Goal: Register for event/course: Sign up to attend an event or enroll in a course

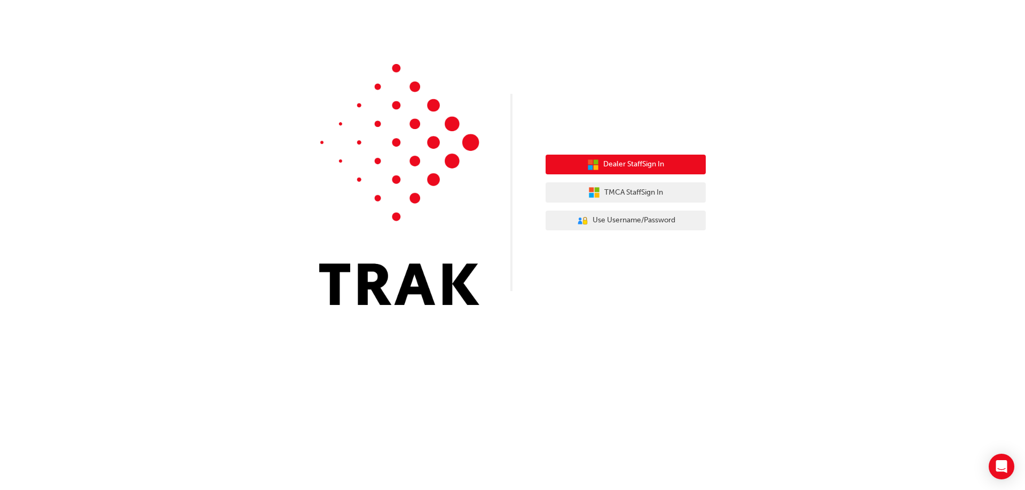
click at [651, 171] on button "Dealer Staff Sign In" at bounding box center [625, 165] width 160 height 20
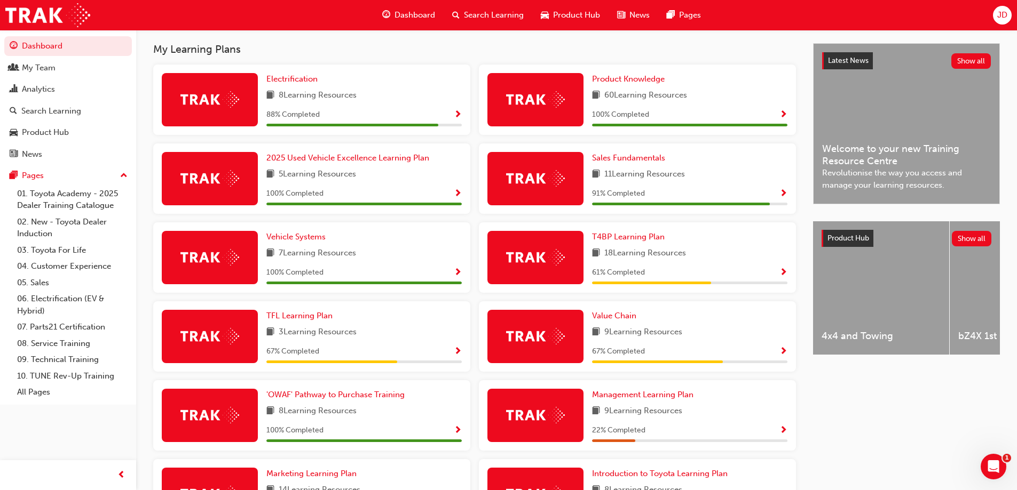
scroll to position [267, 0]
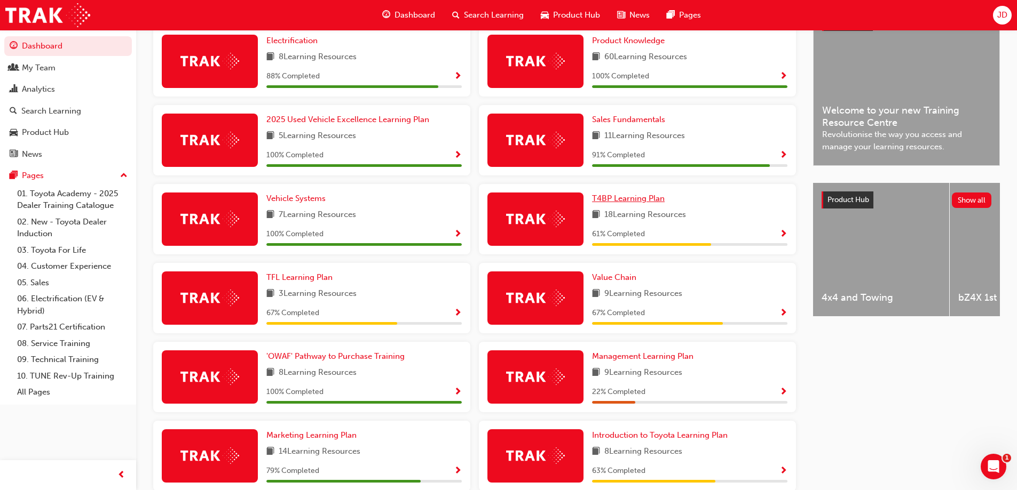
click at [637, 200] on span "T4BP Learning Plan" at bounding box center [628, 199] width 73 height 10
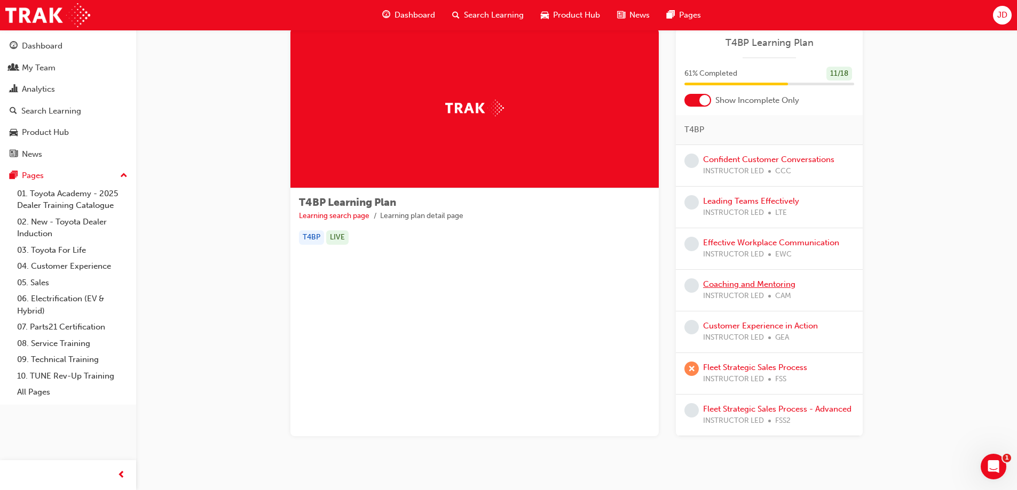
scroll to position [51, 0]
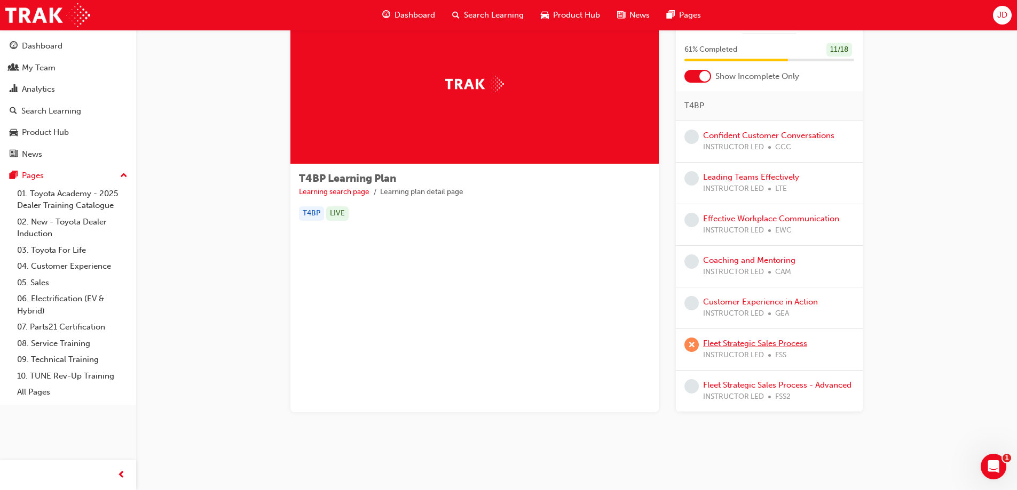
click at [782, 347] on link "Fleet Strategic Sales Process" at bounding box center [755, 344] width 104 height 10
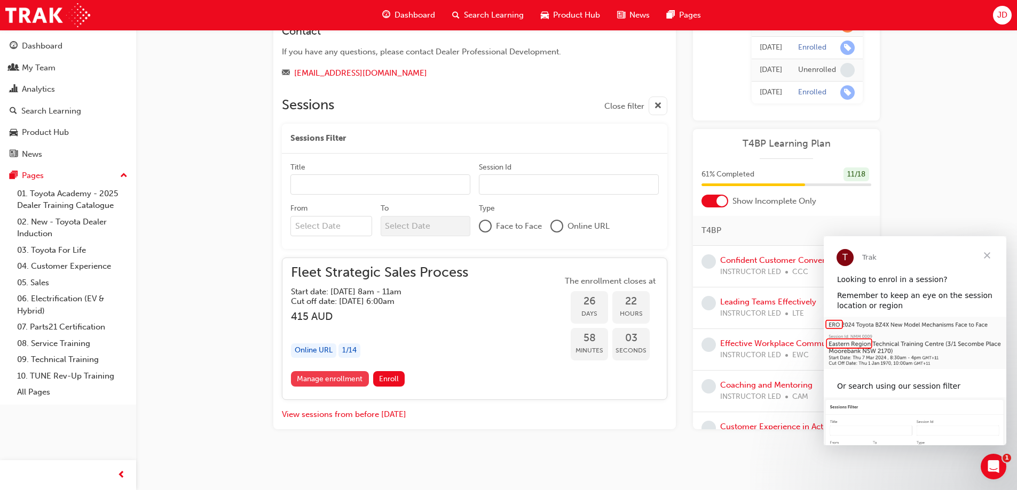
click at [353, 382] on link "Manage enrollment" at bounding box center [330, 378] width 78 height 15
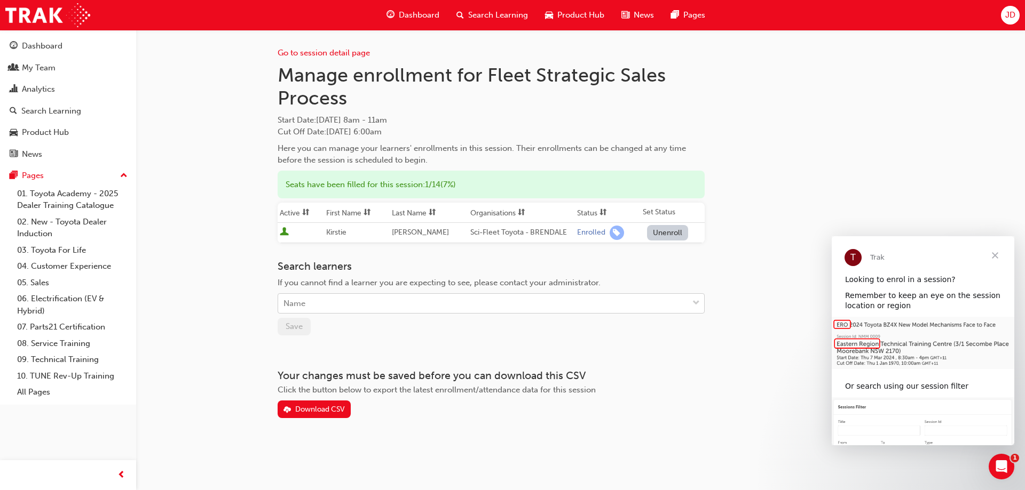
click at [322, 299] on div "Name" at bounding box center [483, 304] width 410 height 19
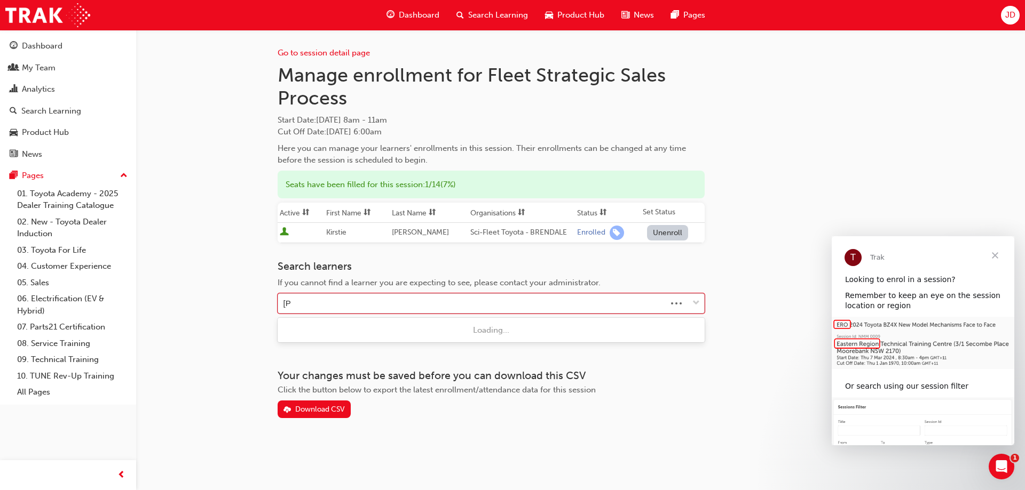
type input "[PERSON_NAME]"
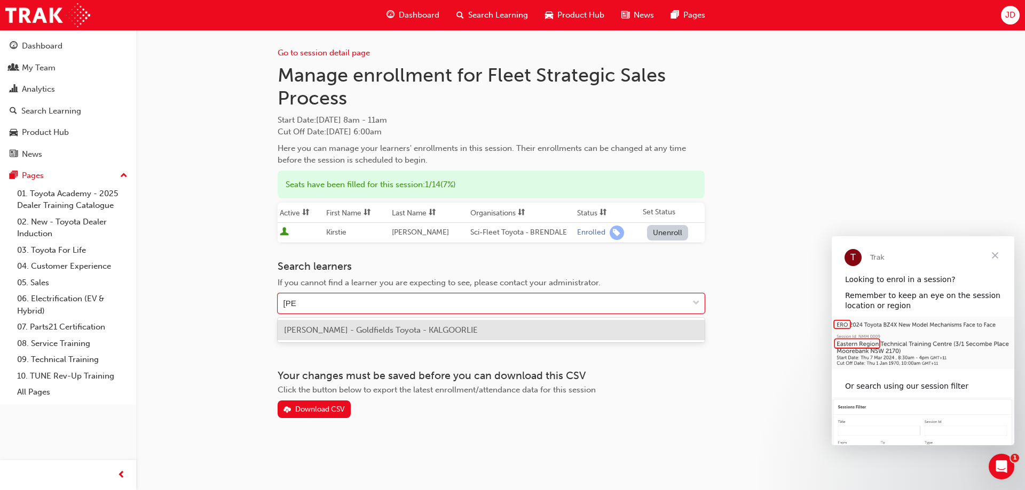
click at [376, 335] on div "[PERSON_NAME] - Goldfields Toyota - KALGOORLIE" at bounding box center [491, 330] width 427 height 21
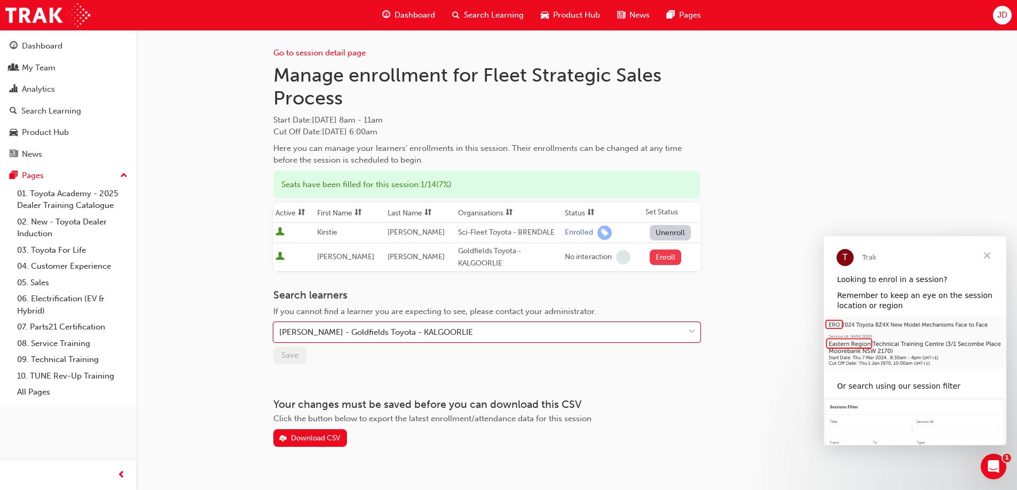
click at [667, 259] on button "Enroll" at bounding box center [666, 257] width 32 height 15
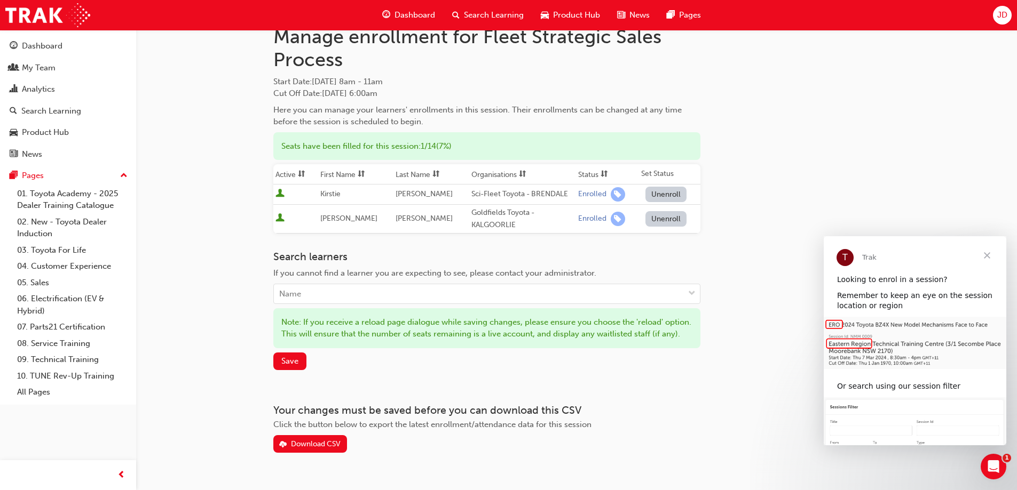
scroll to position [74, 0]
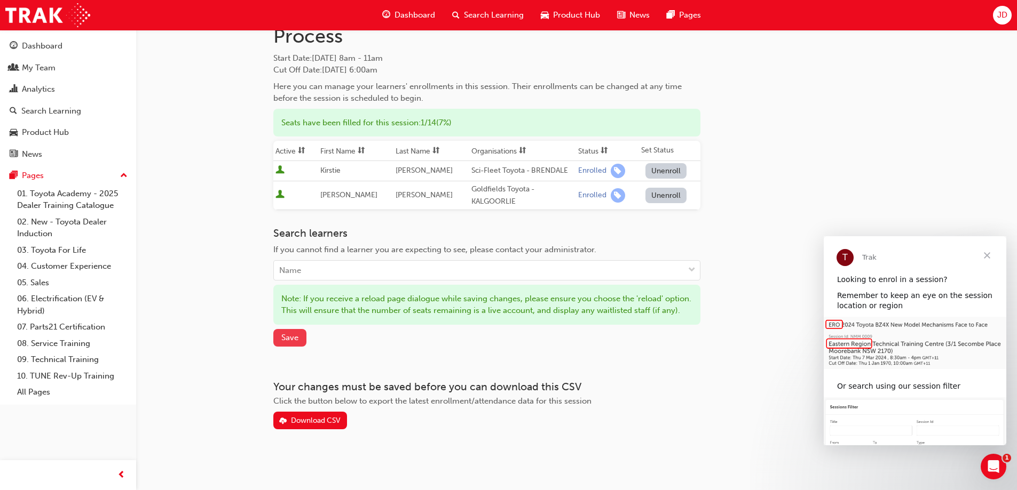
click at [286, 335] on span "Save" at bounding box center [289, 338] width 17 height 10
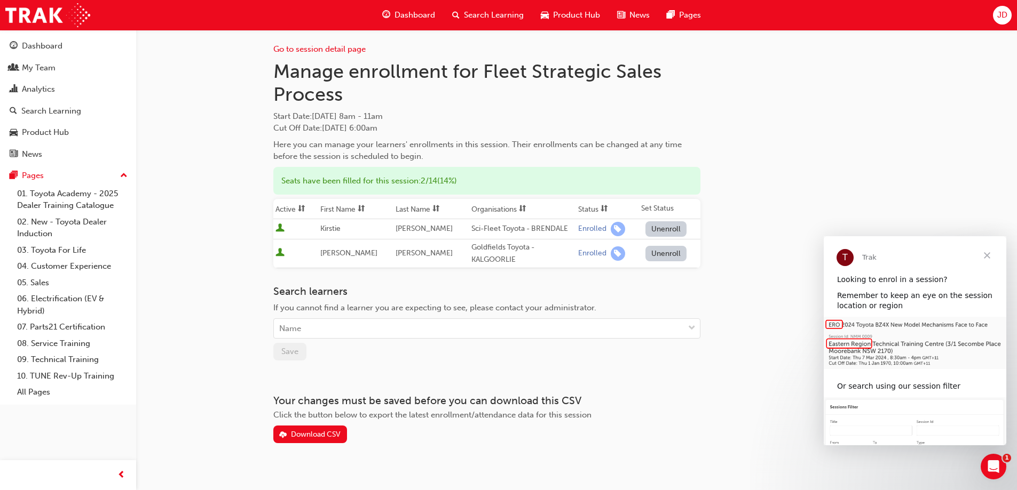
scroll to position [0, 0]
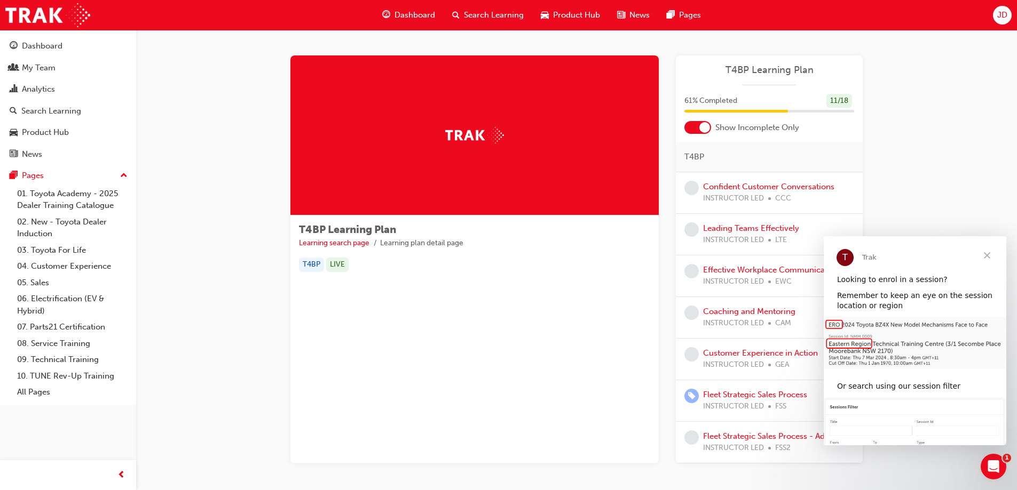
click at [987, 255] on span "Close" at bounding box center [987, 255] width 38 height 38
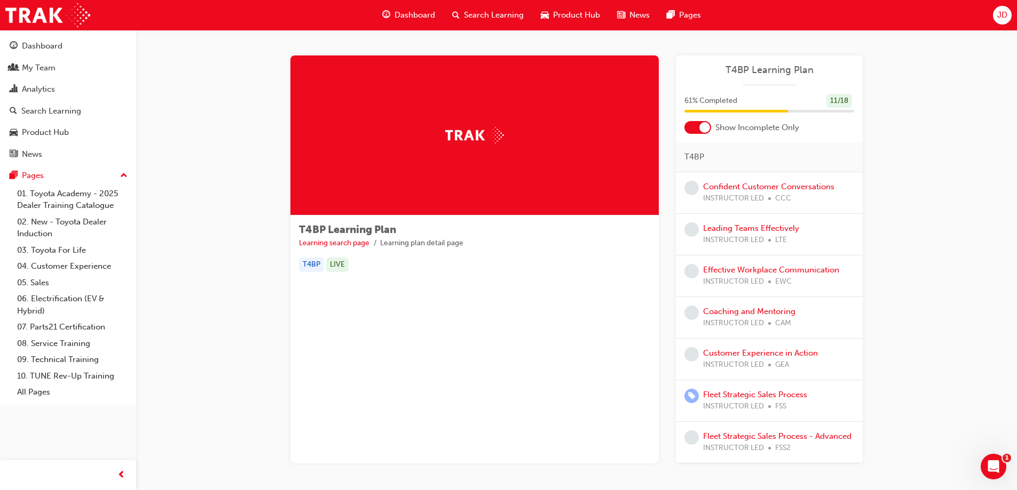
click at [503, 129] on img at bounding box center [474, 135] width 59 height 17
click at [331, 243] on link "Learning search page" at bounding box center [334, 243] width 70 height 9
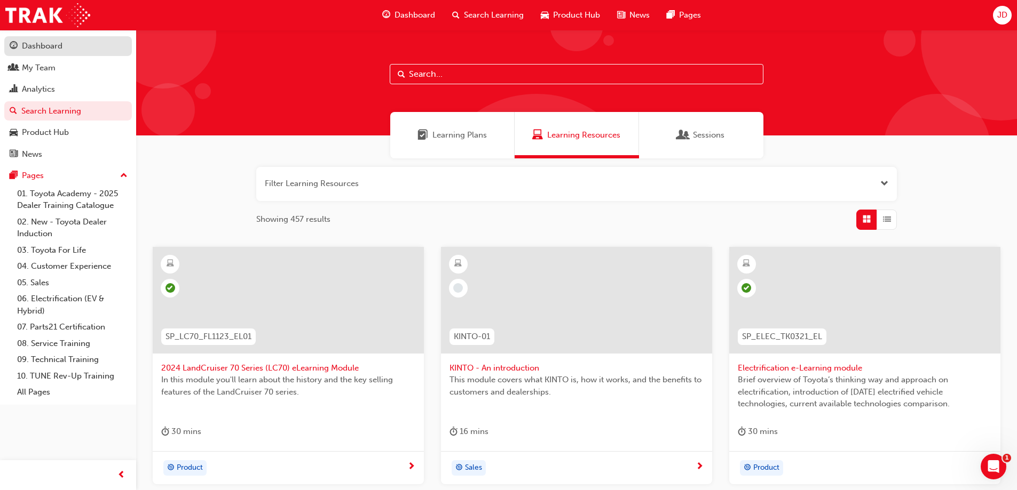
click at [46, 45] on div "Dashboard" at bounding box center [42, 46] width 41 height 12
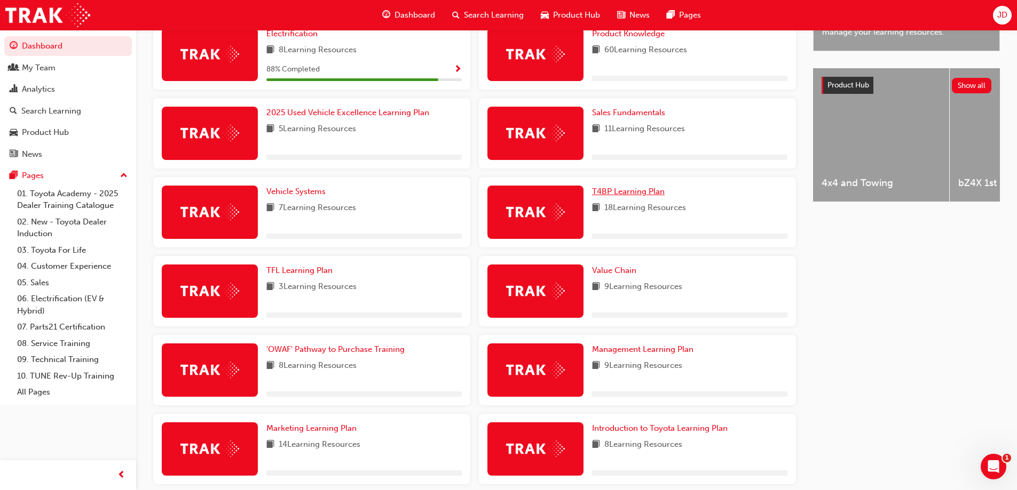
scroll to position [320, 0]
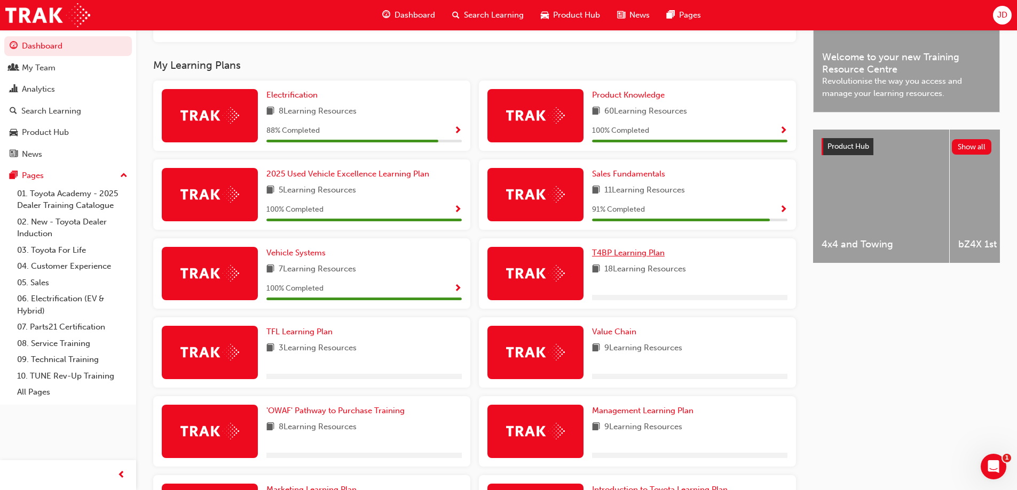
click at [627, 258] on span "T4BP Learning Plan" at bounding box center [628, 253] width 73 height 10
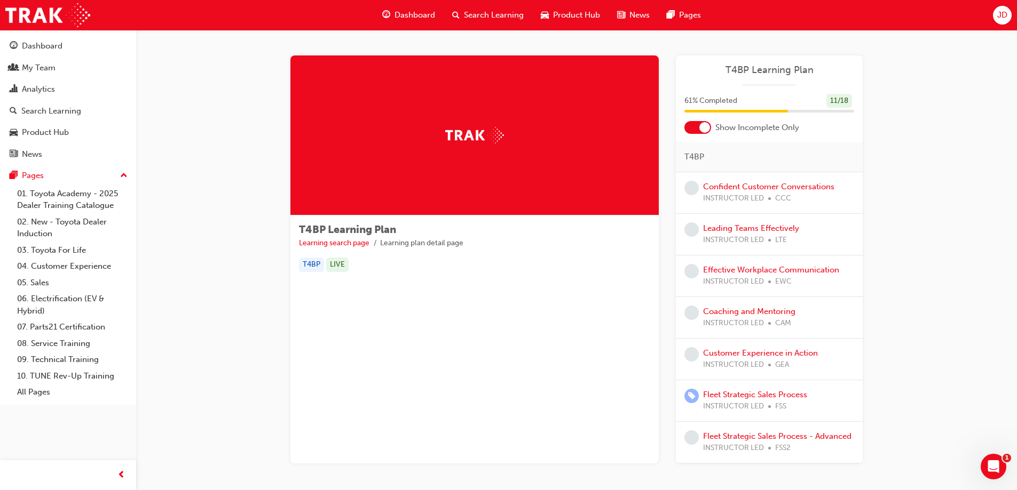
scroll to position [51, 0]
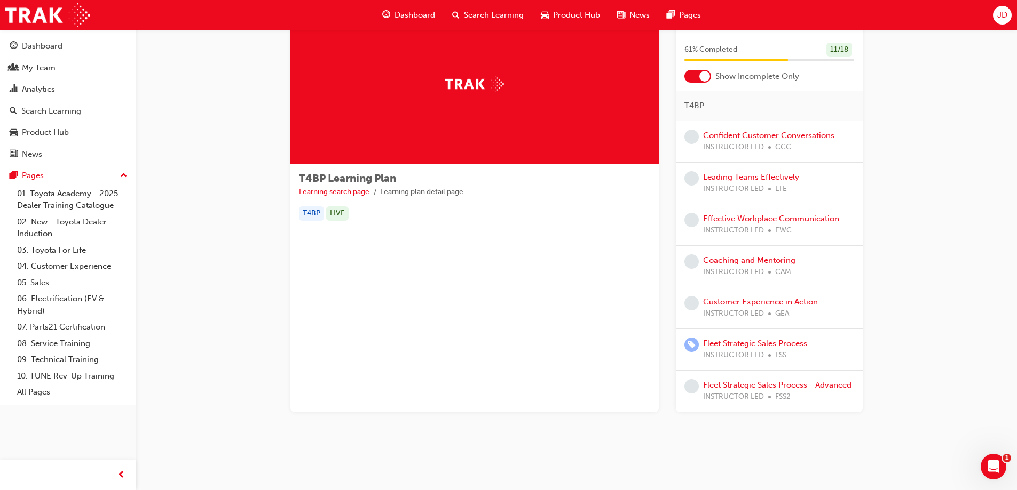
click at [712, 77] on div "Show Incomplete Only" at bounding box center [769, 76] width 187 height 13
click at [705, 77] on div at bounding box center [704, 76] width 11 height 11
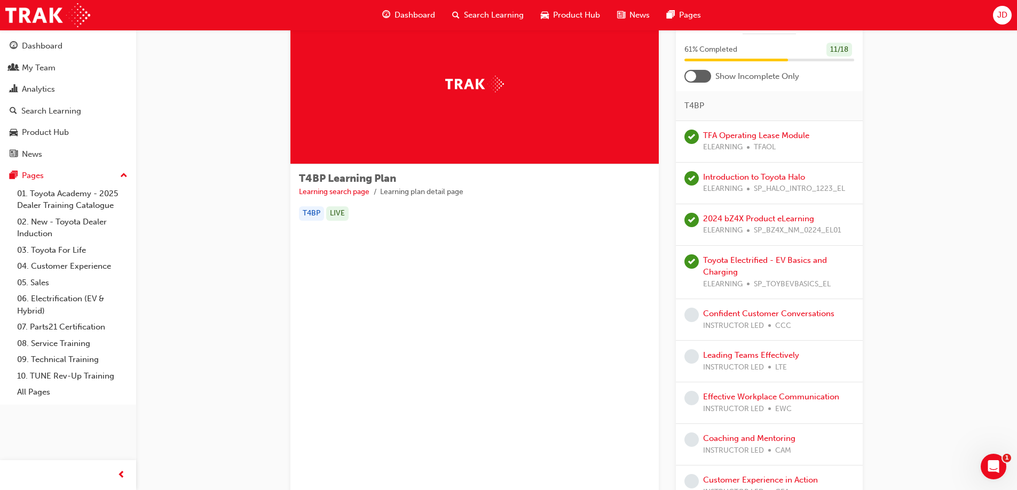
click at [698, 77] on div at bounding box center [697, 76] width 27 height 13
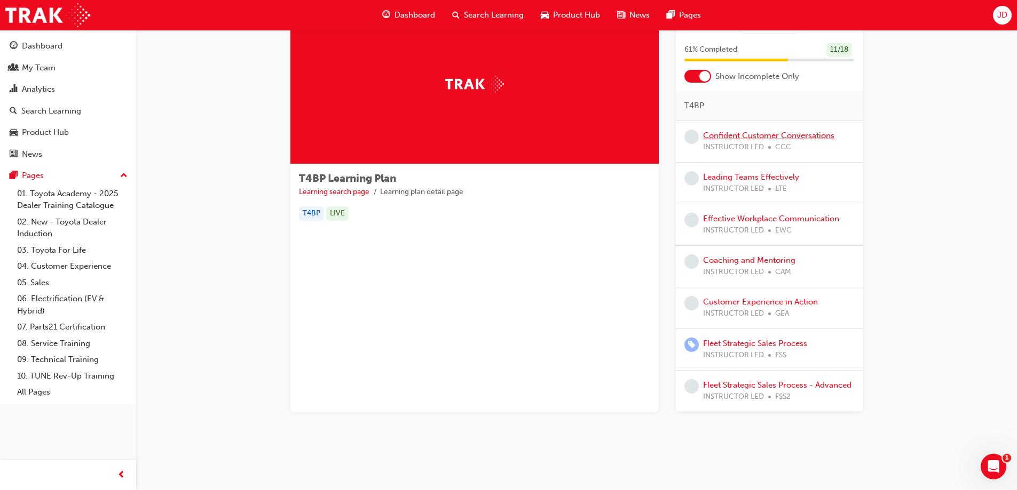
click at [755, 138] on link "Confident Customer Conversations" at bounding box center [768, 136] width 131 height 10
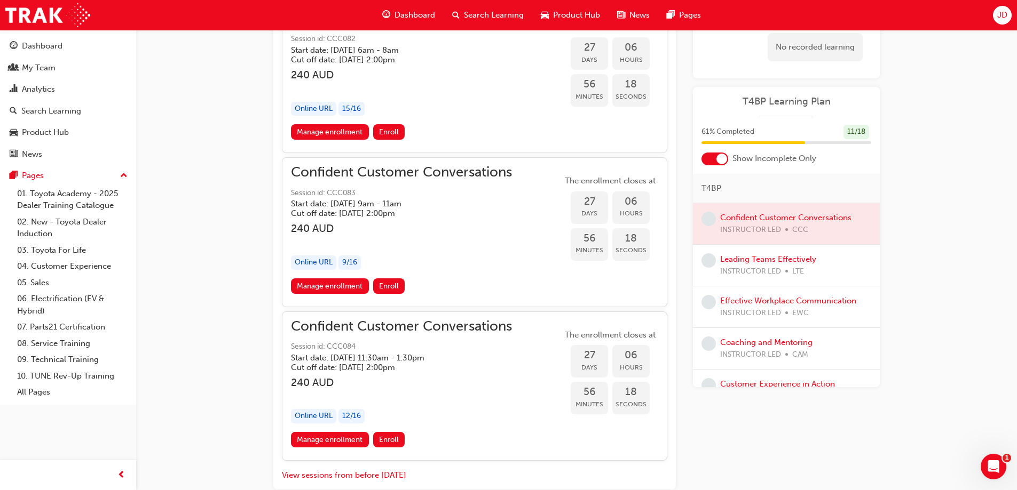
scroll to position [886, 0]
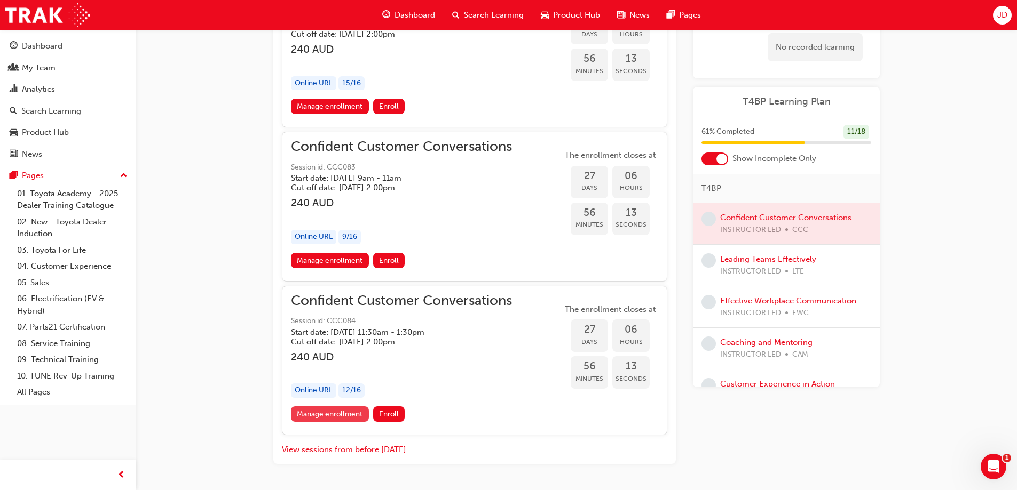
click at [345, 417] on link "Manage enrollment" at bounding box center [330, 414] width 78 height 15
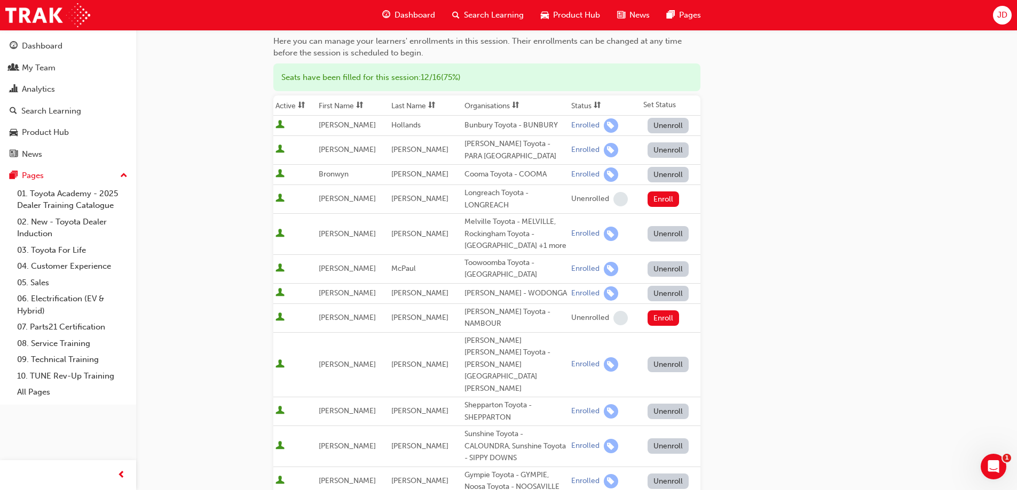
scroll to position [374, 0]
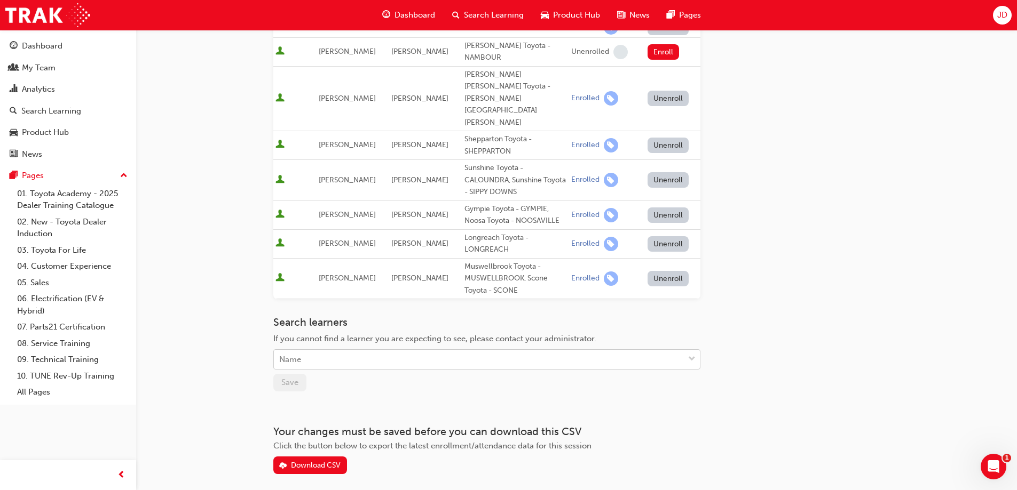
click at [338, 351] on div "Name" at bounding box center [479, 360] width 410 height 19
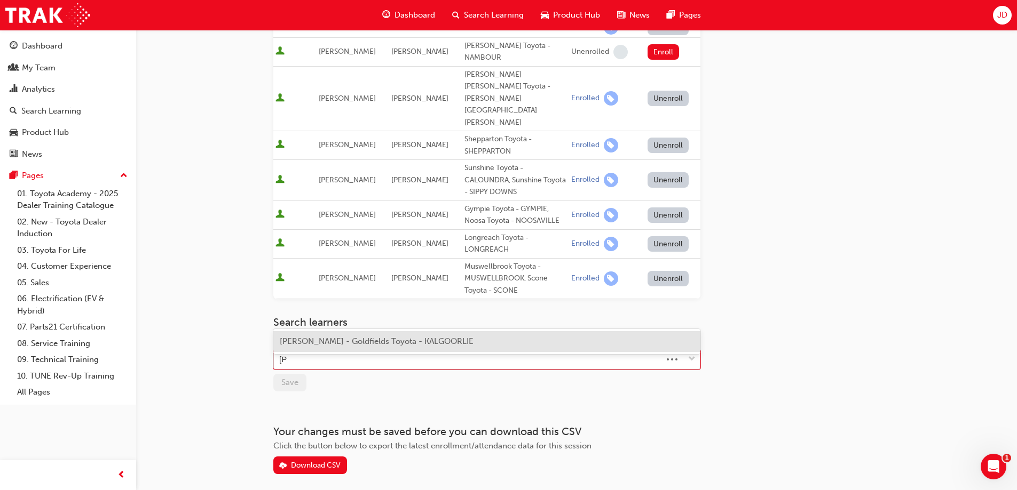
type input "[PERSON_NAME]"
click at [351, 337] on span "[PERSON_NAME] - Goldfields Toyota - KALGOORLIE" at bounding box center [377, 342] width 194 height 10
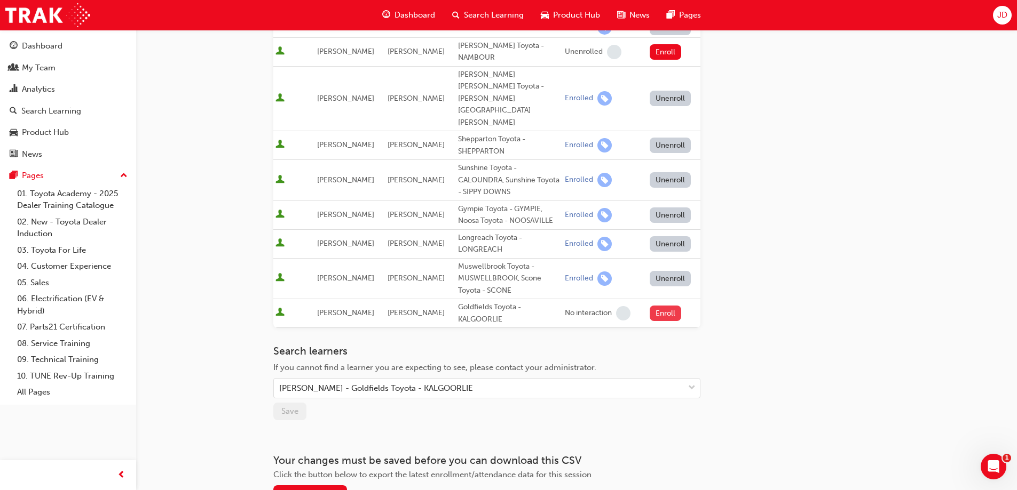
click at [659, 306] on button "Enroll" at bounding box center [666, 313] width 32 height 15
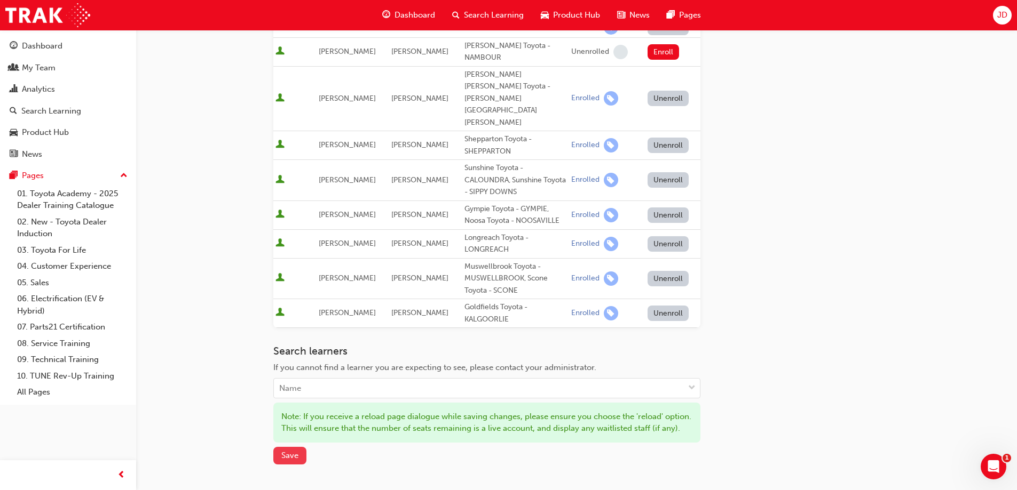
click at [293, 451] on span "Save" at bounding box center [289, 456] width 17 height 10
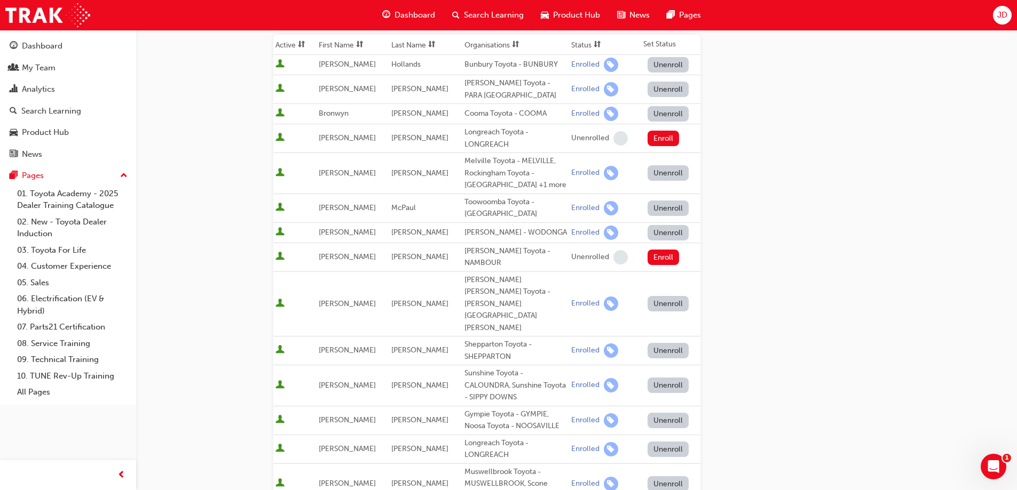
scroll to position [0, 0]
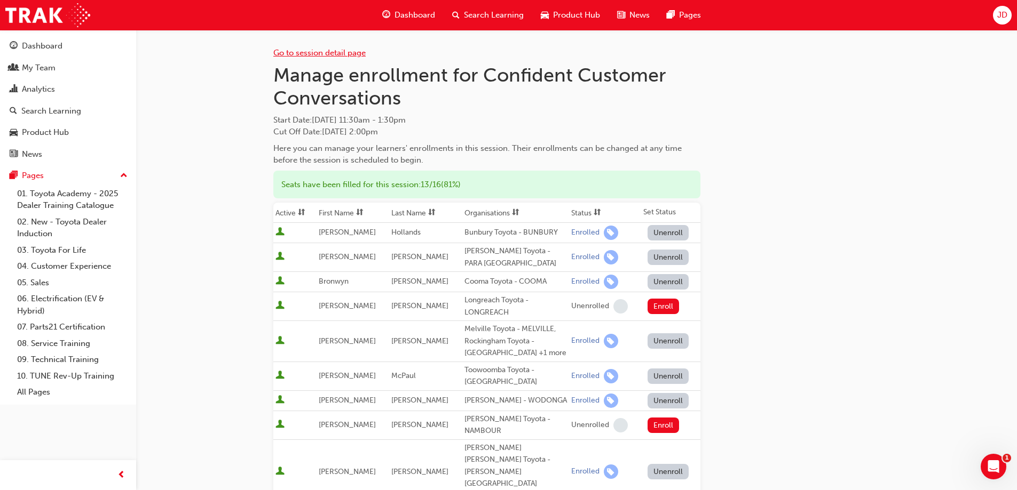
click at [322, 49] on link "Go to session detail page" at bounding box center [319, 53] width 92 height 10
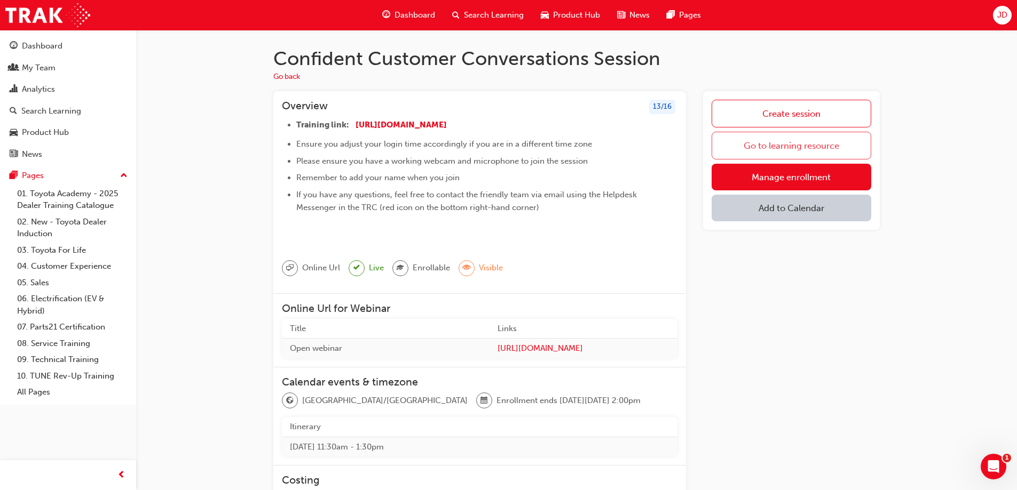
click at [774, 148] on link "Go to learning resource" at bounding box center [791, 146] width 160 height 28
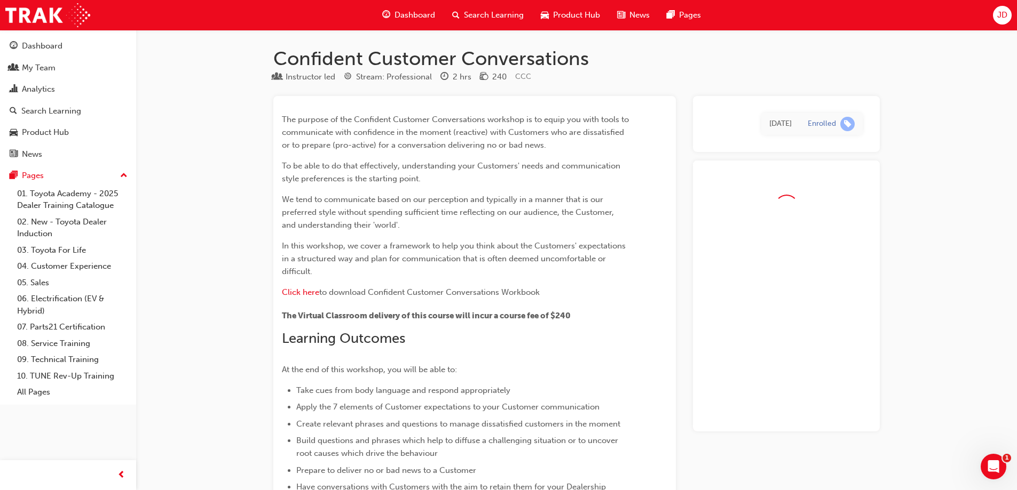
scroll to position [886, 0]
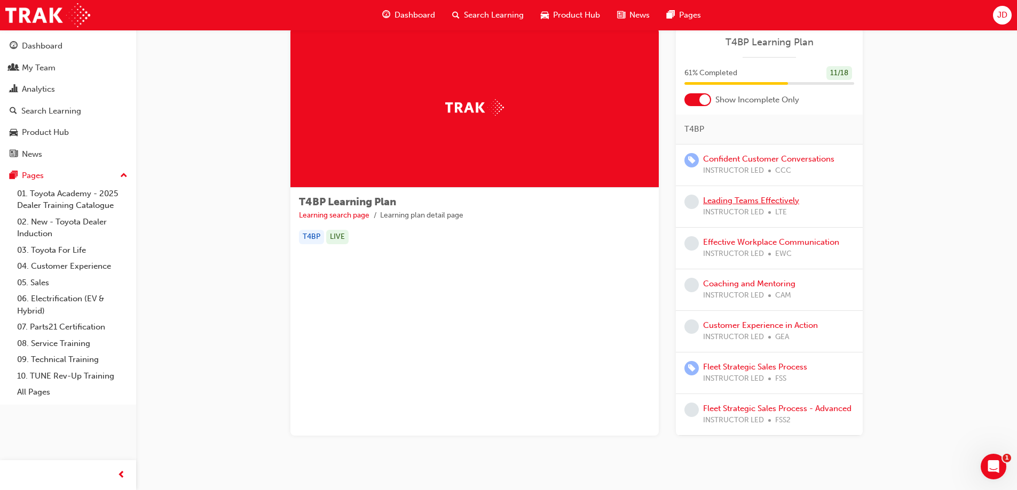
scroll to position [51, 0]
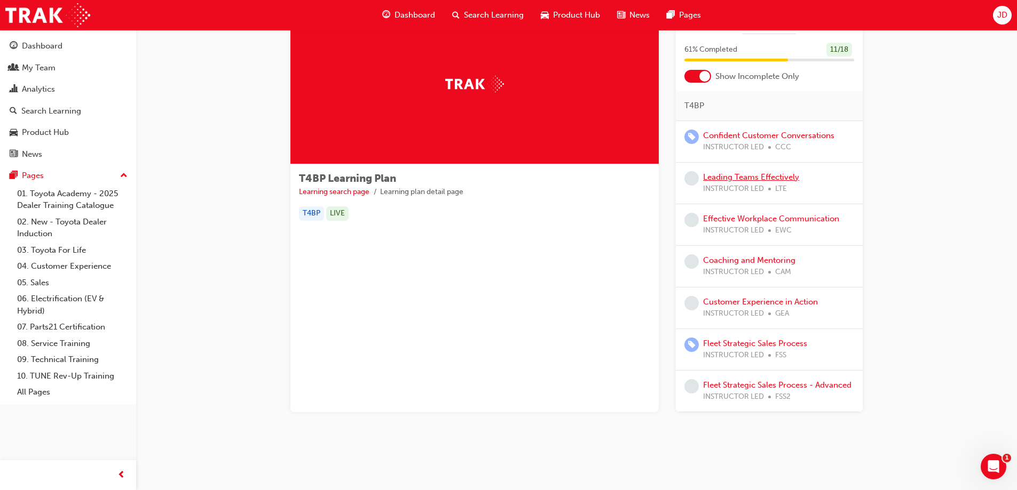
click at [735, 175] on link "Leading Teams Effectively" at bounding box center [751, 177] width 96 height 10
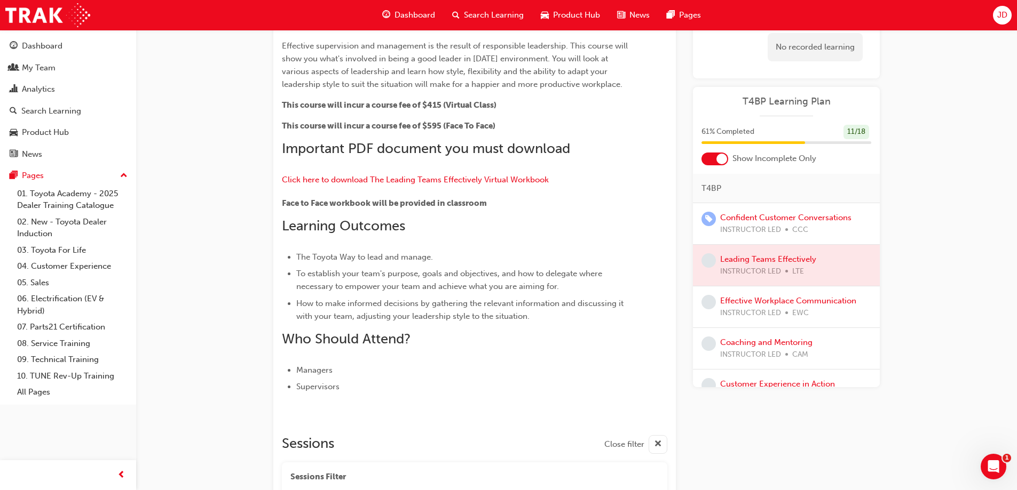
click at [721, 163] on div at bounding box center [721, 159] width 11 height 11
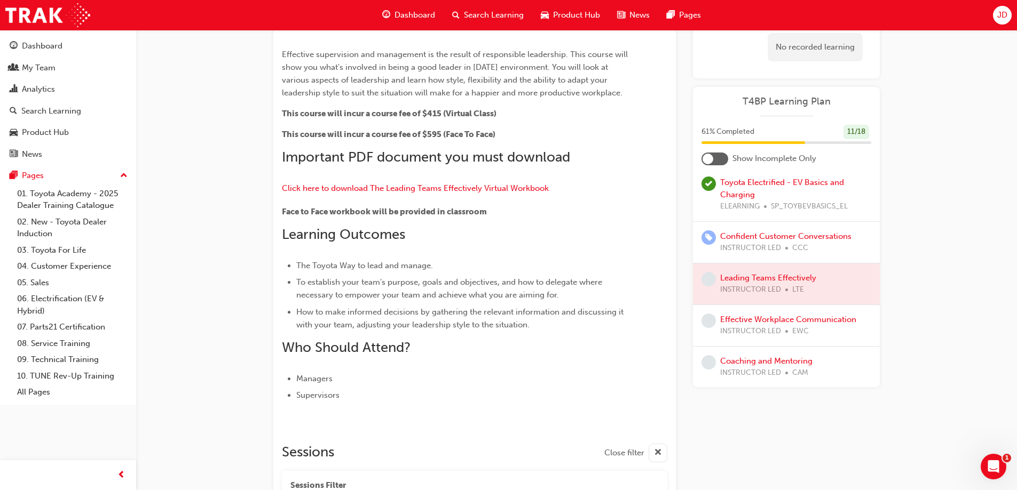
scroll to position [107, 0]
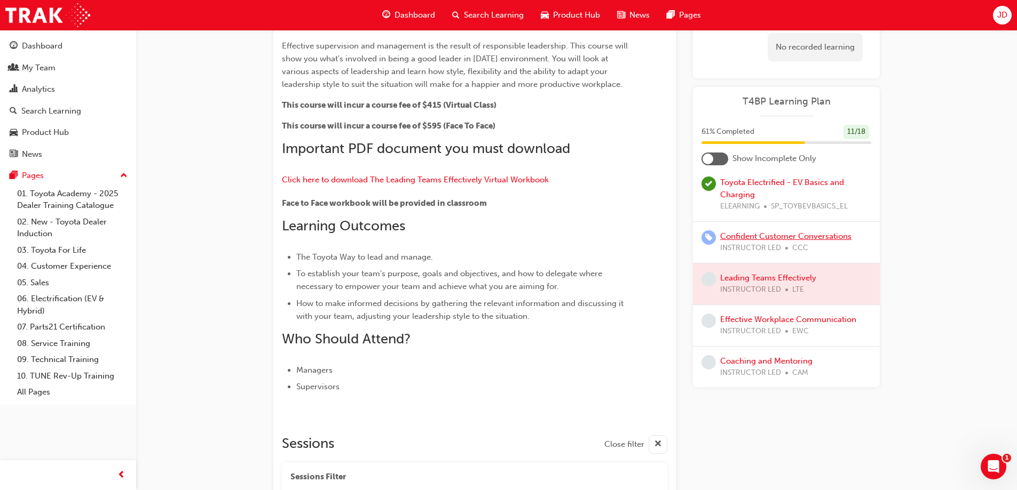
click at [817, 239] on link "Confident Customer Conversations" at bounding box center [785, 237] width 131 height 10
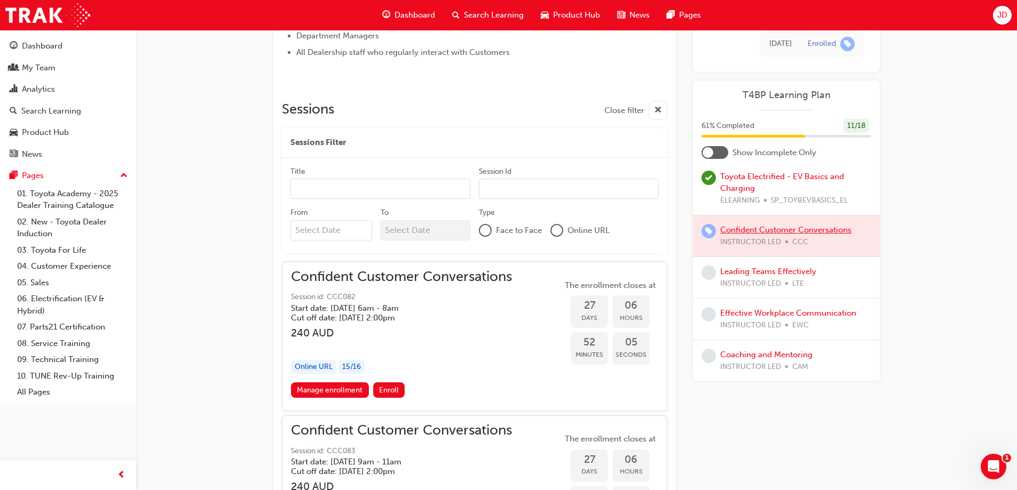
scroll to position [694, 0]
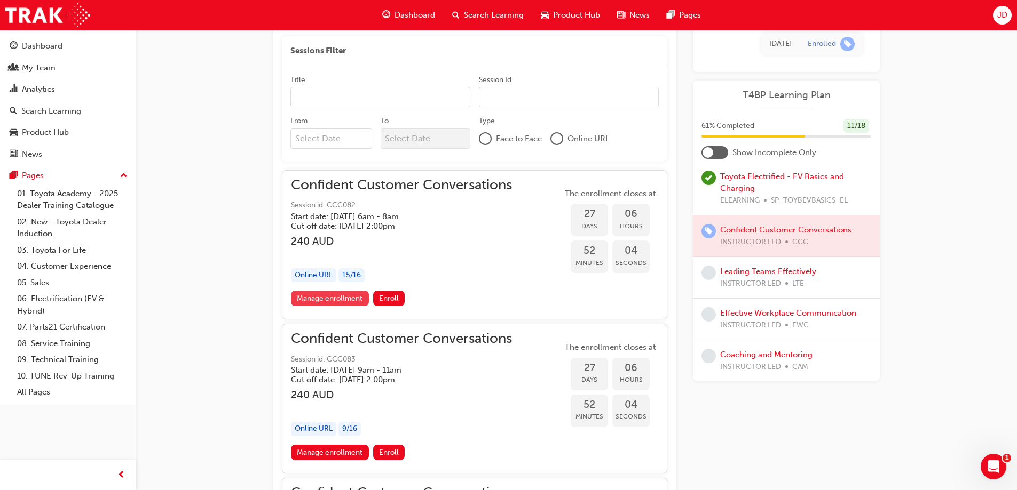
click at [315, 300] on link "Manage enrollment" at bounding box center [330, 298] width 78 height 15
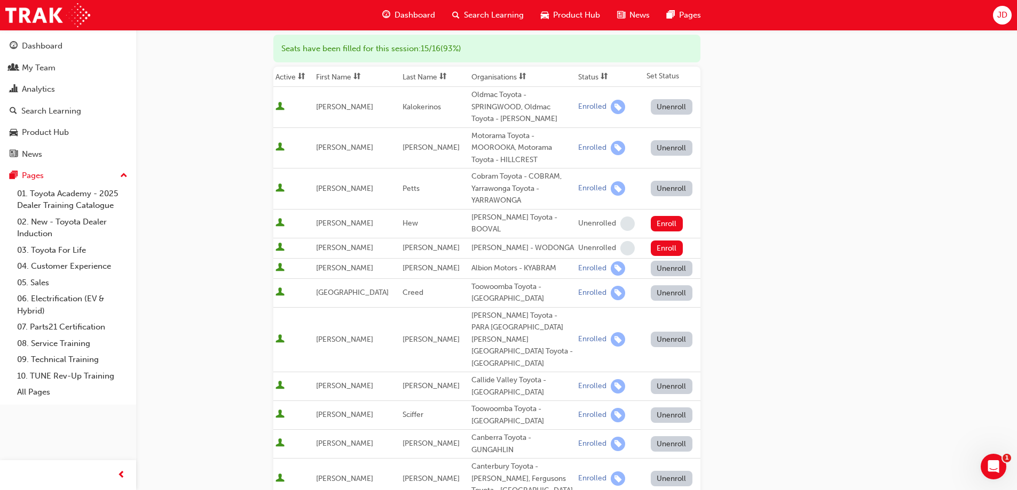
scroll to position [134, 0]
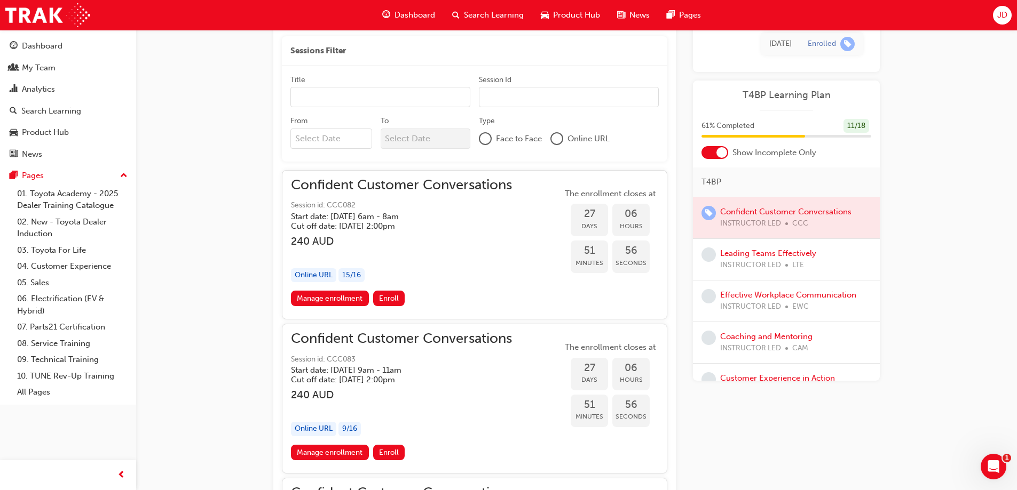
scroll to position [747, 0]
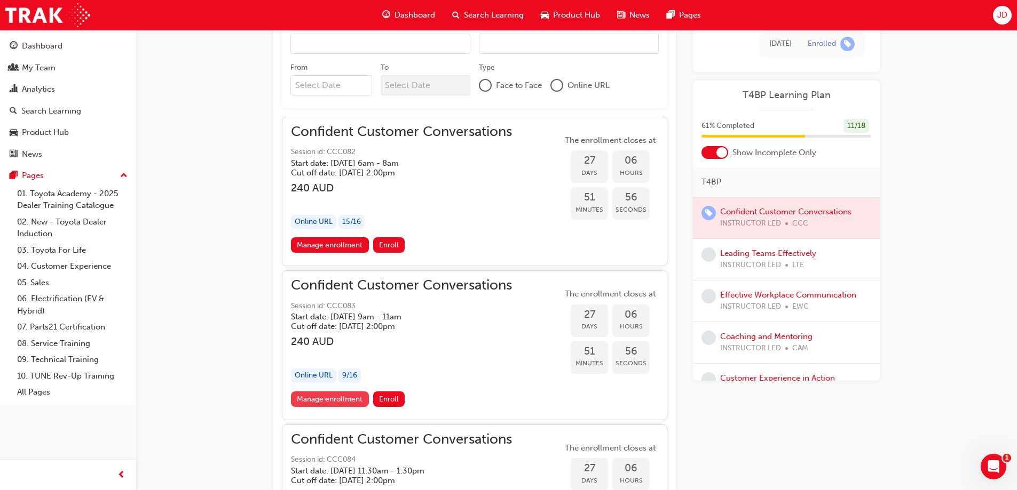
click at [330, 399] on link "Manage enrollment" at bounding box center [330, 399] width 78 height 15
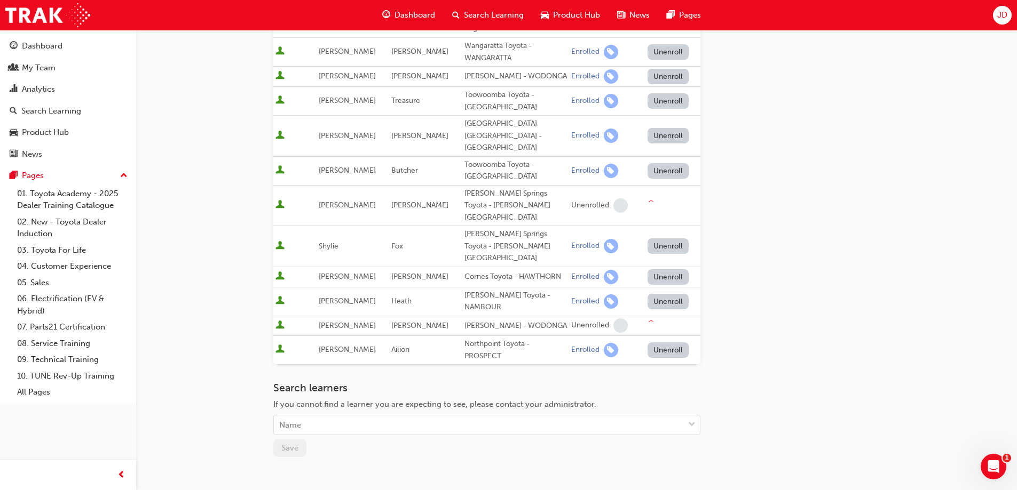
scroll to position [251, 0]
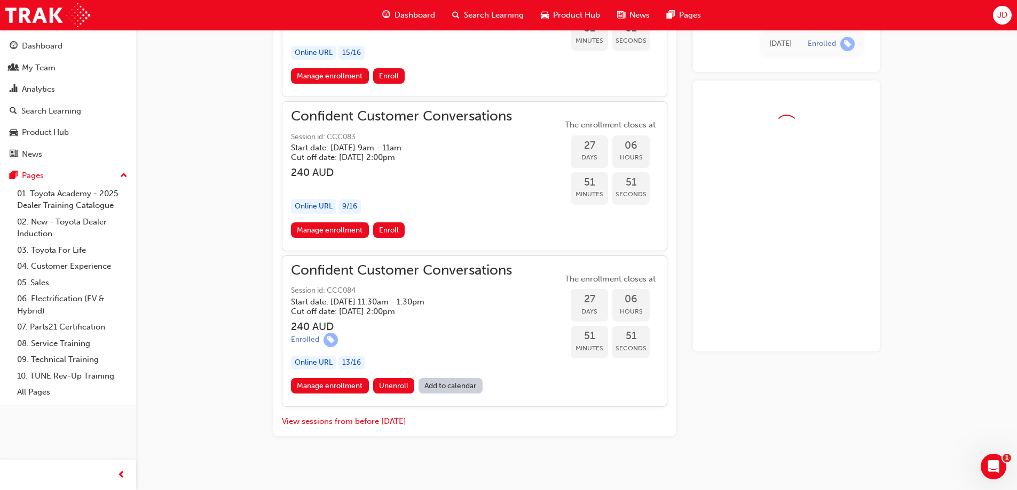
scroll to position [923, 0]
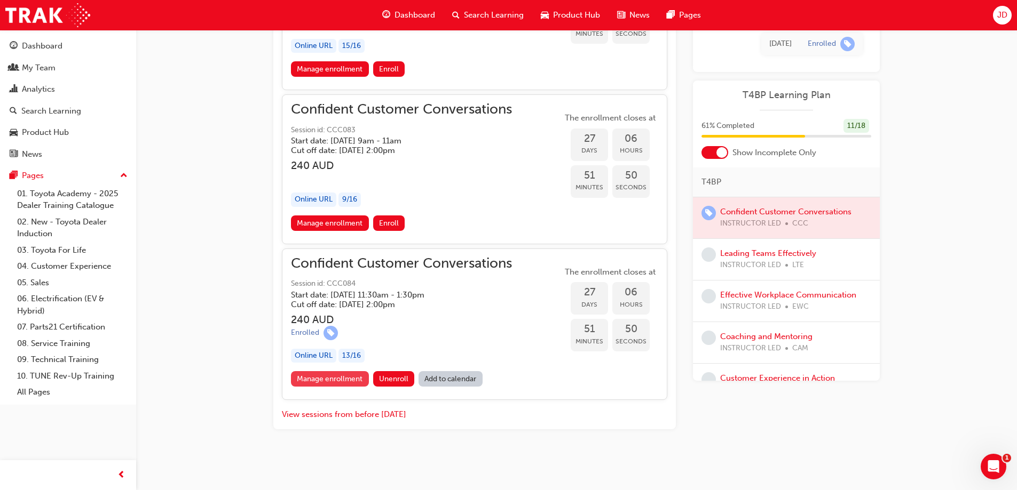
click at [339, 384] on link "Manage enrollment" at bounding box center [330, 378] width 78 height 15
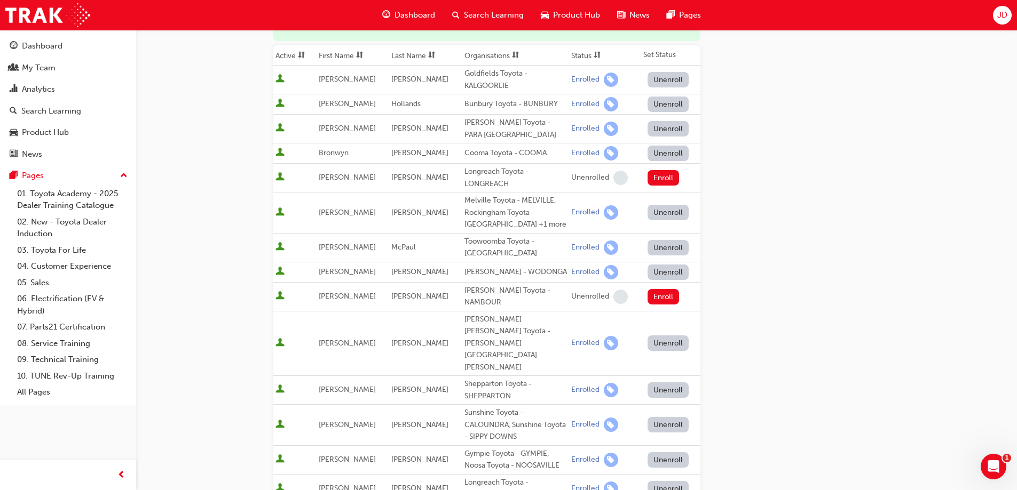
scroll to position [160, 0]
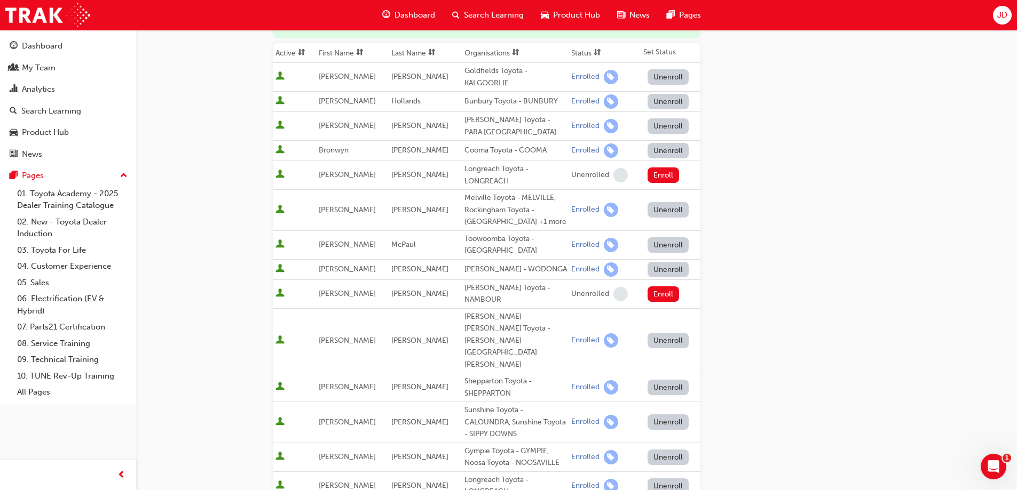
click at [672, 74] on button "Unenroll" at bounding box center [668, 76] width 42 height 15
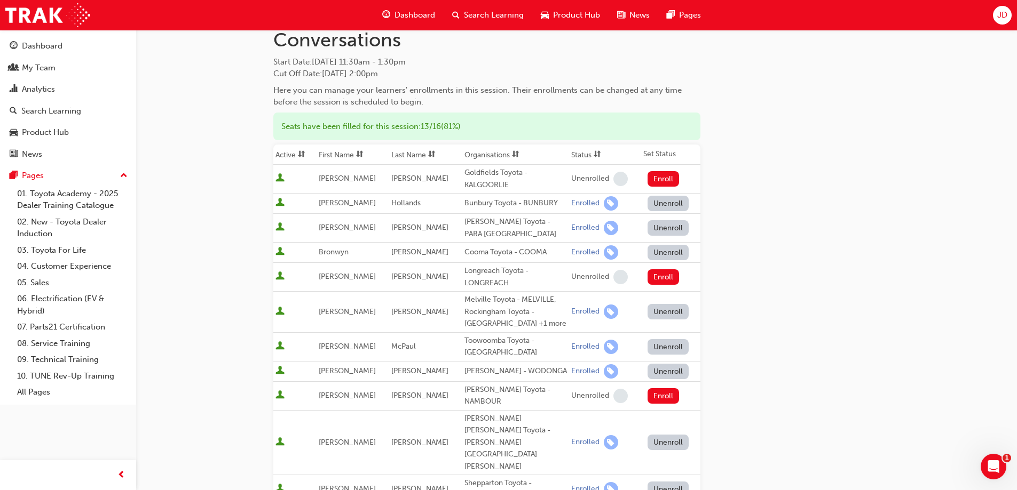
scroll to position [0, 0]
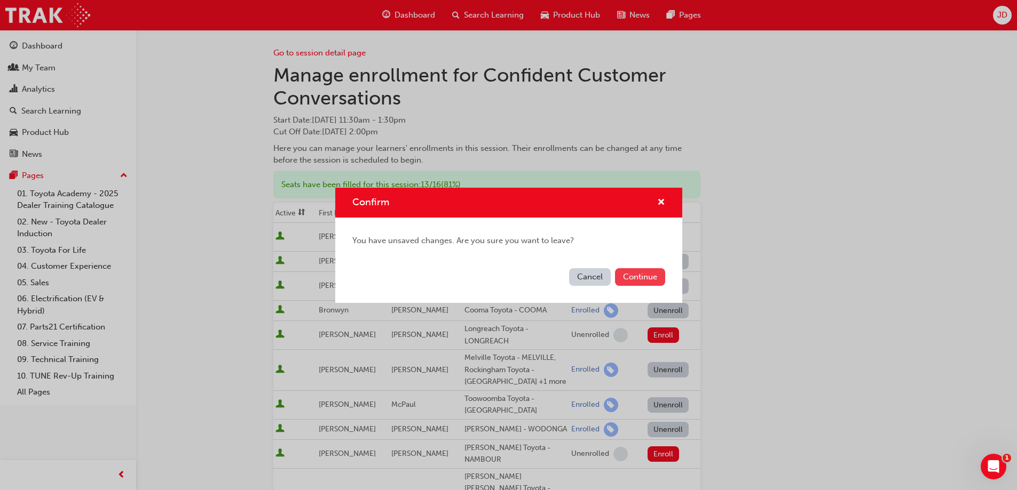
click at [652, 275] on button "Continue" at bounding box center [640, 277] width 50 height 18
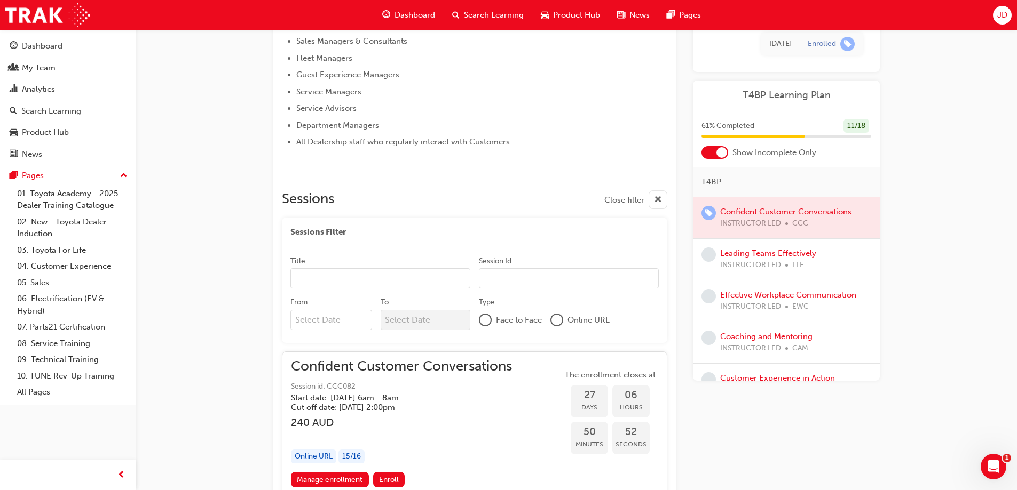
click at [723, 151] on div at bounding box center [721, 152] width 11 height 11
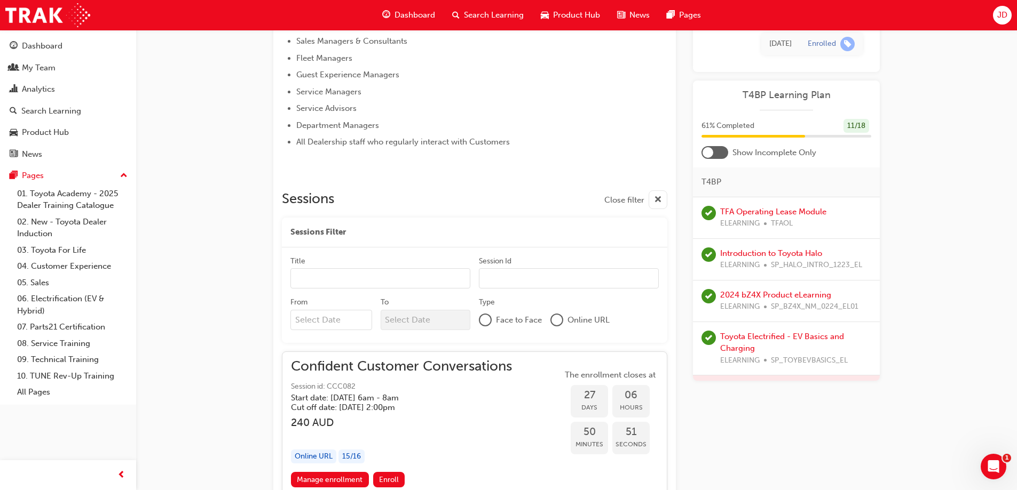
click at [722, 151] on div at bounding box center [714, 152] width 27 height 13
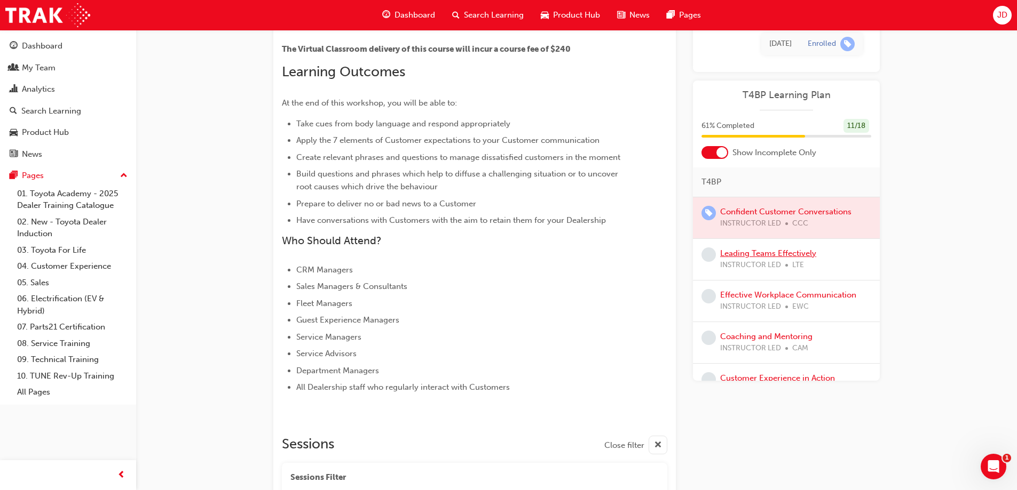
click at [757, 254] on link "Leading Teams Effectively" at bounding box center [768, 254] width 96 height 10
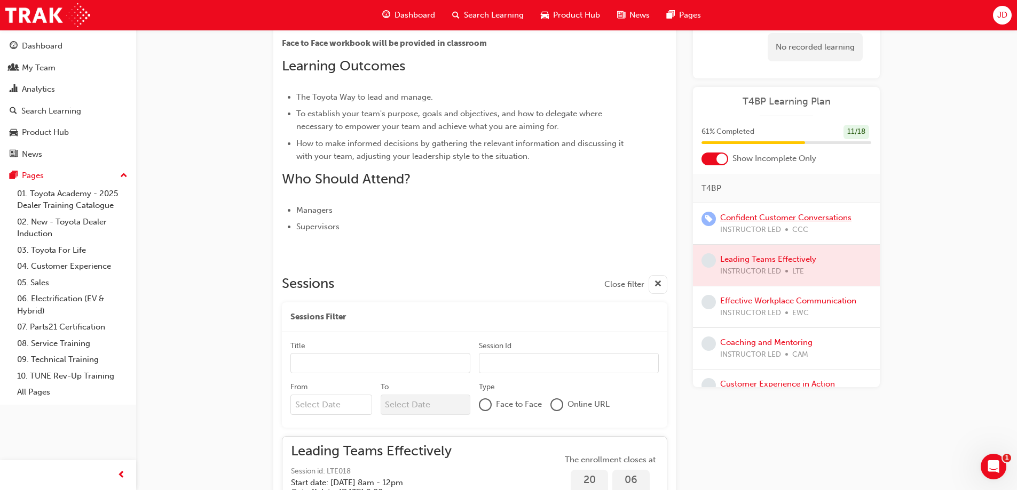
click at [783, 220] on link "Confident Customer Conversations" at bounding box center [785, 218] width 131 height 10
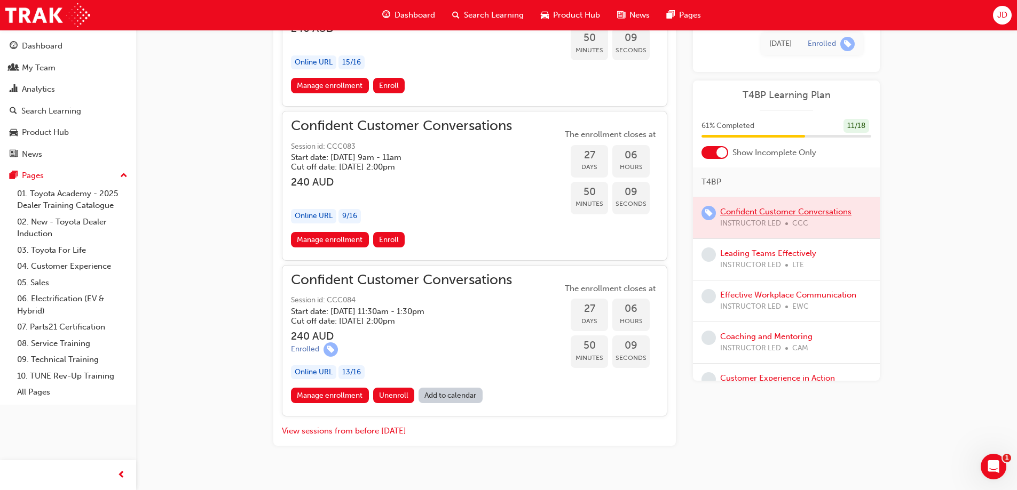
scroll to position [907, 0]
click at [338, 391] on link "Manage enrollment" at bounding box center [330, 394] width 78 height 15
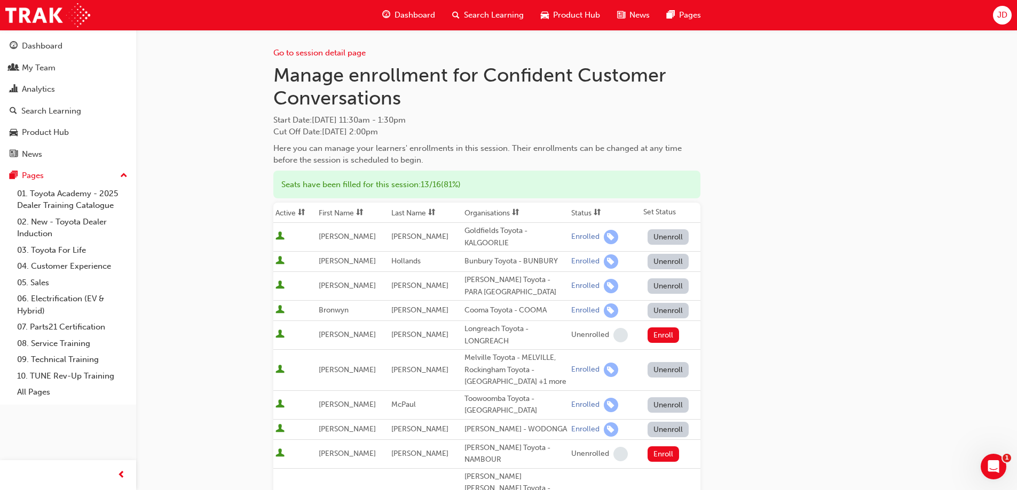
click at [671, 238] on button "Unenroll" at bounding box center [668, 237] width 42 height 15
click at [654, 236] on button "Enroll" at bounding box center [663, 237] width 32 height 15
click at [310, 43] on div "Go to session detail page" at bounding box center [486, 44] width 427 height 29
click at [307, 52] on link "Go to session detail page" at bounding box center [319, 53] width 92 height 10
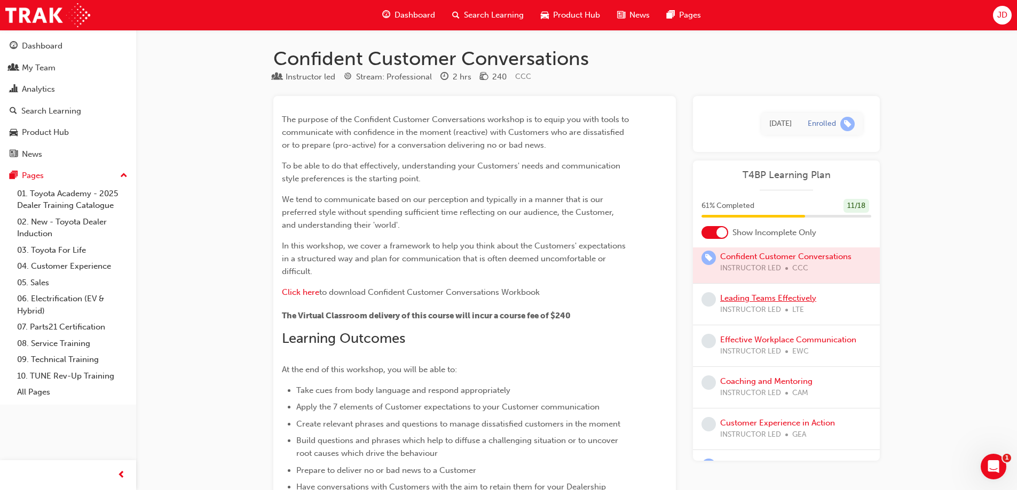
scroll to position [53, 0]
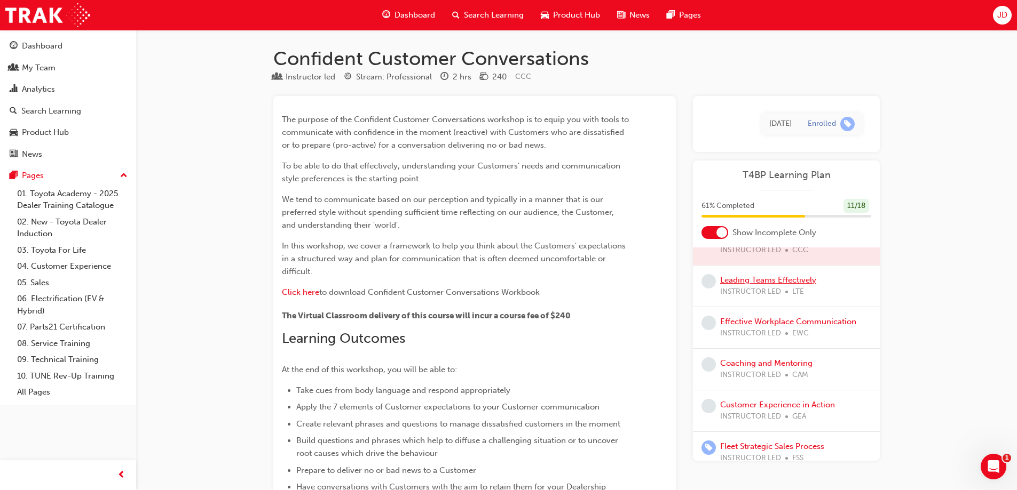
click at [774, 280] on link "Leading Teams Effectively" at bounding box center [768, 280] width 96 height 10
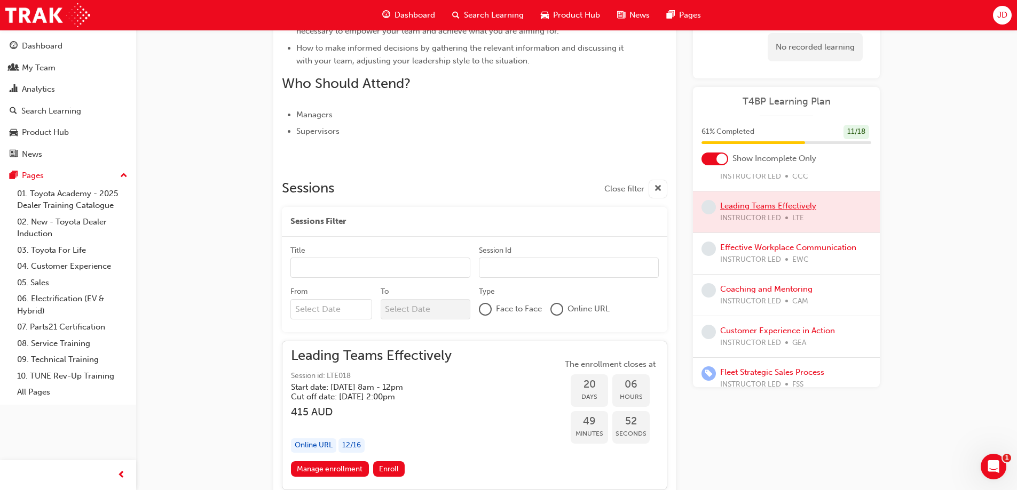
scroll to position [452, 0]
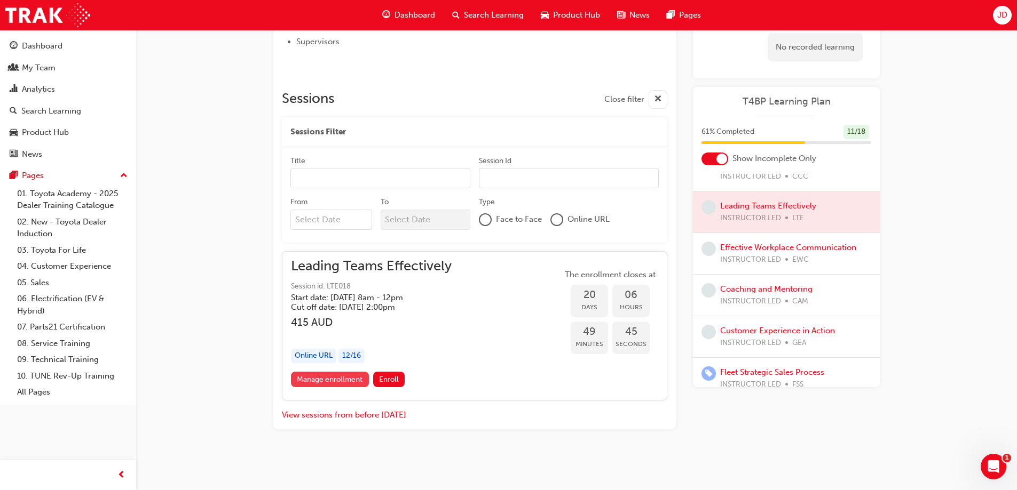
click at [339, 383] on link "Manage enrollment" at bounding box center [330, 379] width 78 height 15
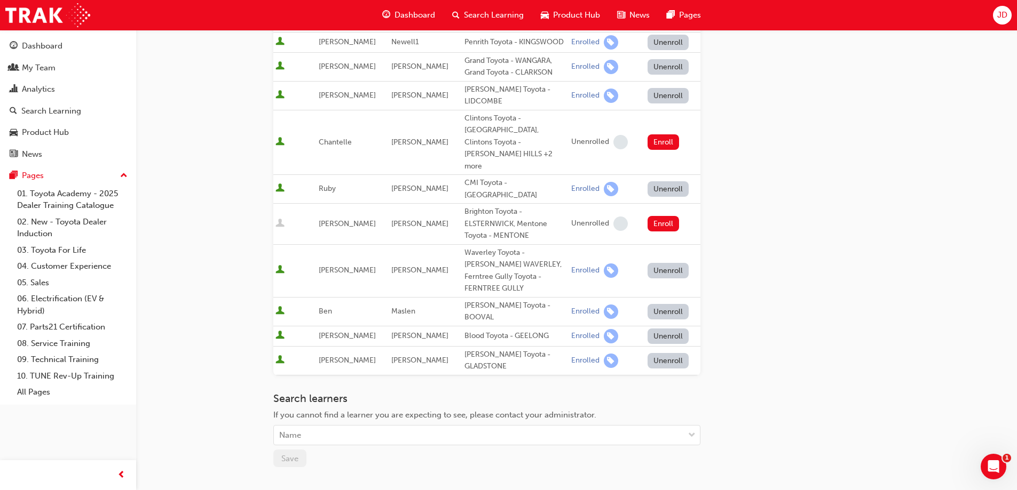
scroll to position [320, 0]
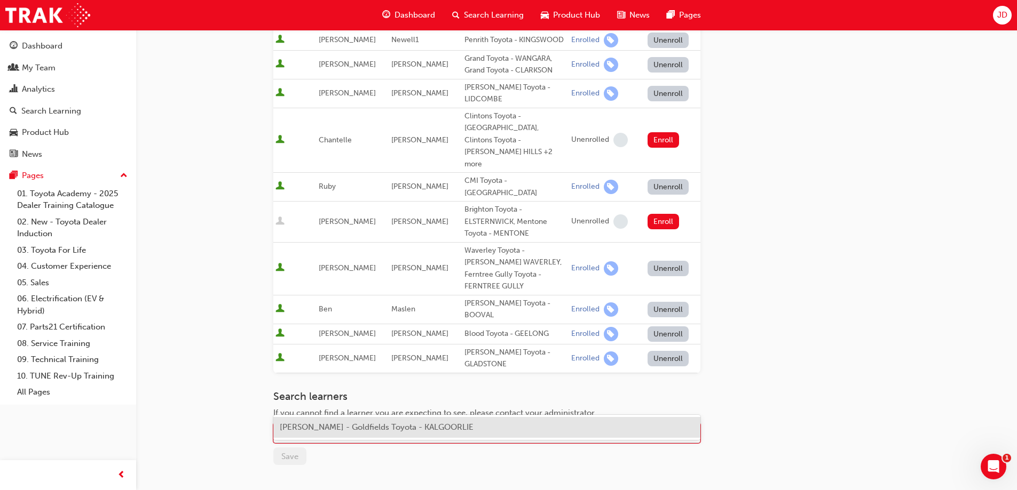
click at [379, 424] on div "Name" at bounding box center [479, 433] width 410 height 19
click at [377, 433] on div "[PERSON_NAME] - Goldfields Toyota - KALGOORLIE" at bounding box center [486, 427] width 427 height 21
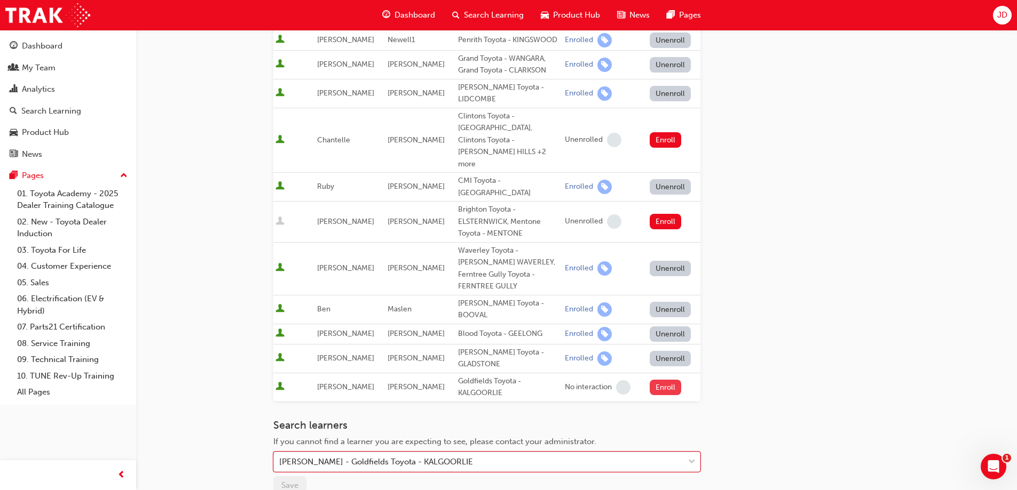
click at [657, 380] on button "Enroll" at bounding box center [666, 387] width 32 height 15
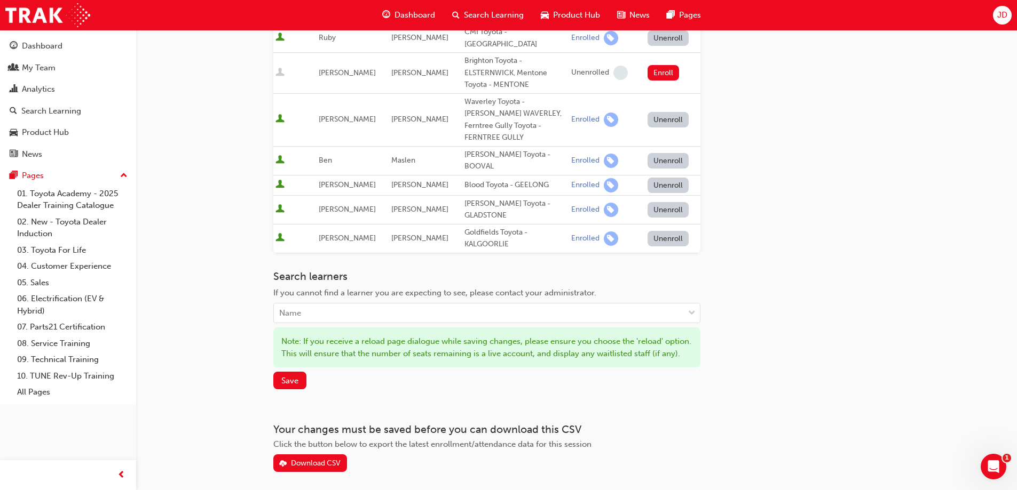
scroll to position [492, 0]
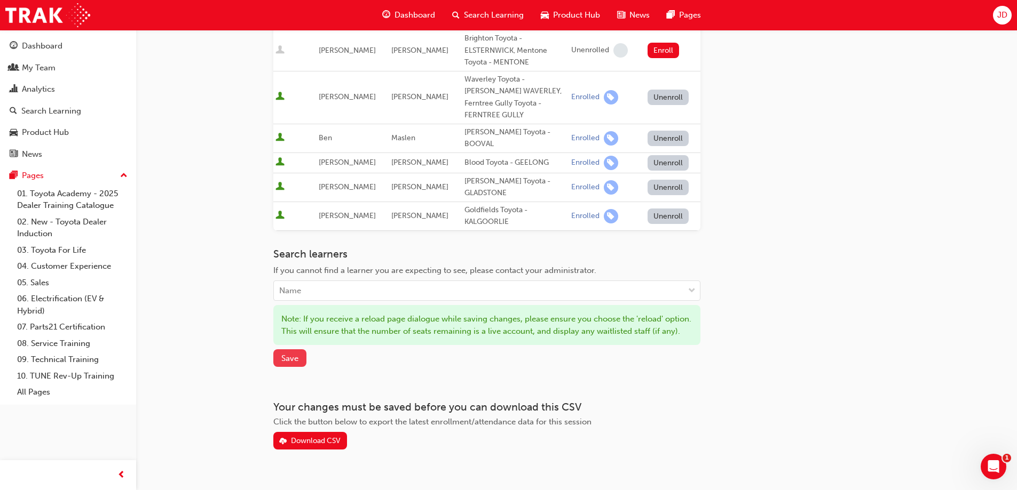
click at [287, 354] on span "Save" at bounding box center [289, 359] width 17 height 10
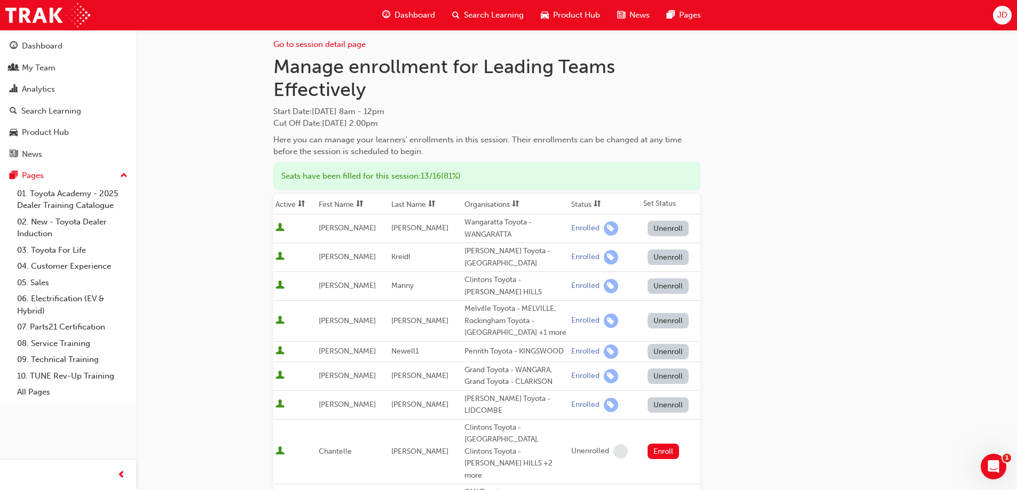
scroll to position [0, 0]
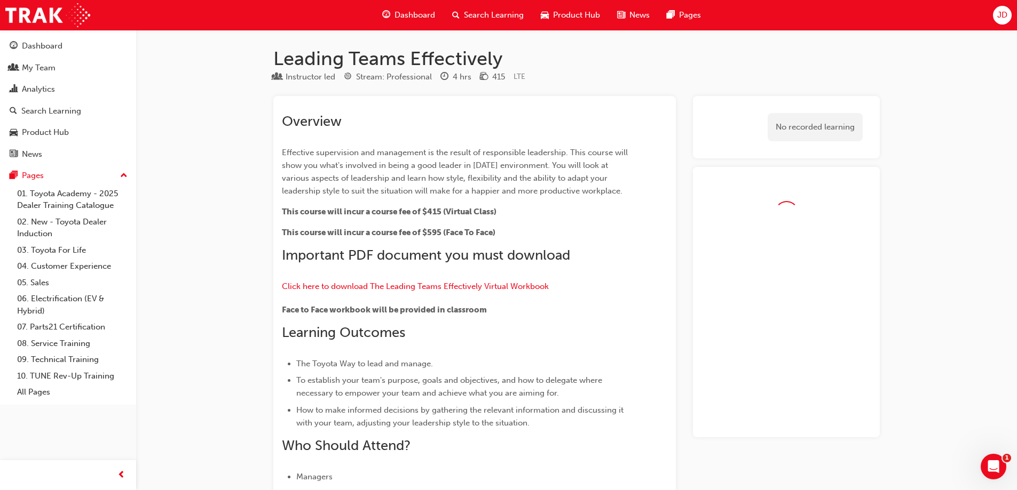
scroll to position [452, 0]
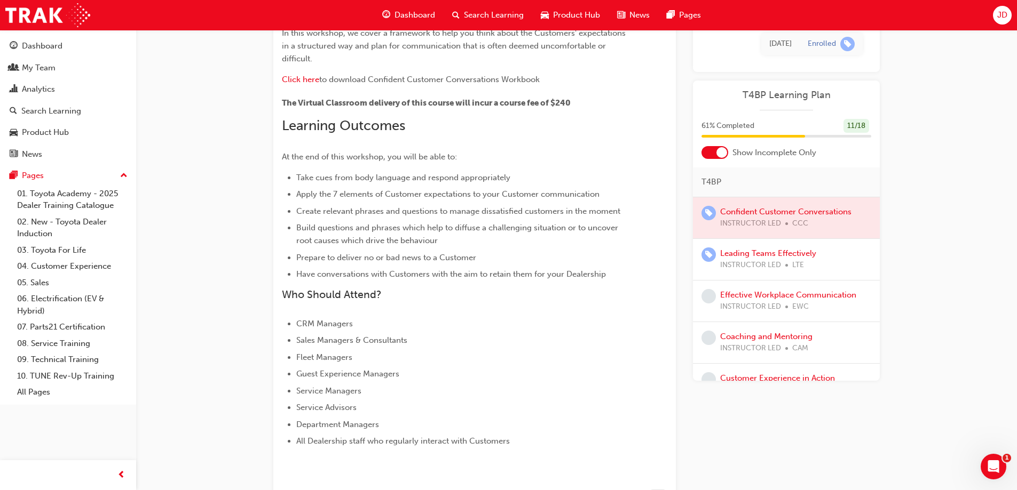
scroll to position [213, 0]
click at [737, 296] on link "Effective Workplace Communication" at bounding box center [788, 295] width 136 height 10
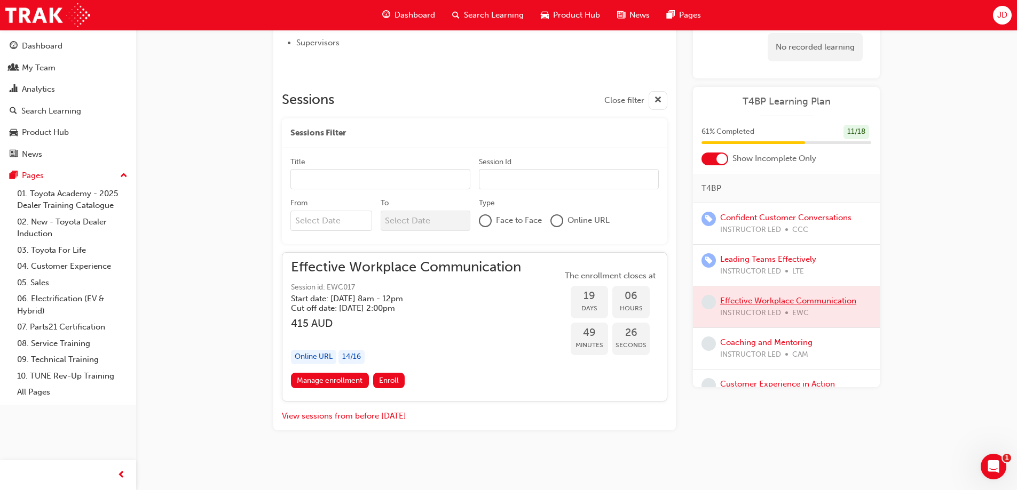
scroll to position [484, 0]
click at [344, 380] on link "Manage enrollment" at bounding box center [330, 379] width 78 height 15
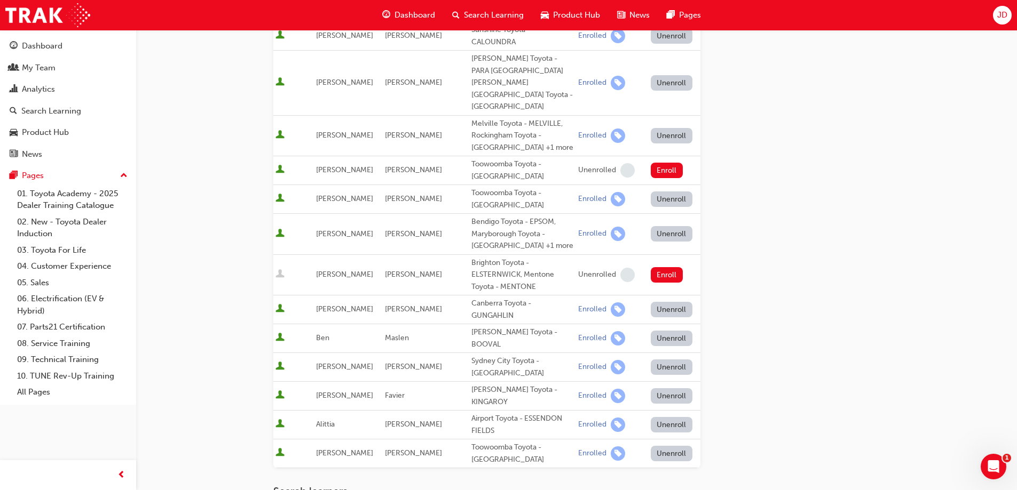
scroll to position [513, 0]
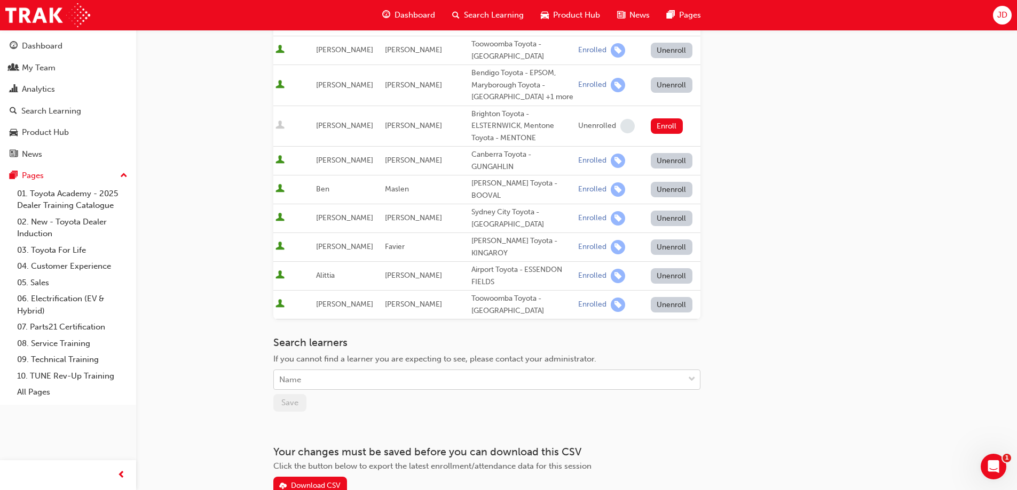
click at [366, 371] on div "Name" at bounding box center [479, 380] width 410 height 19
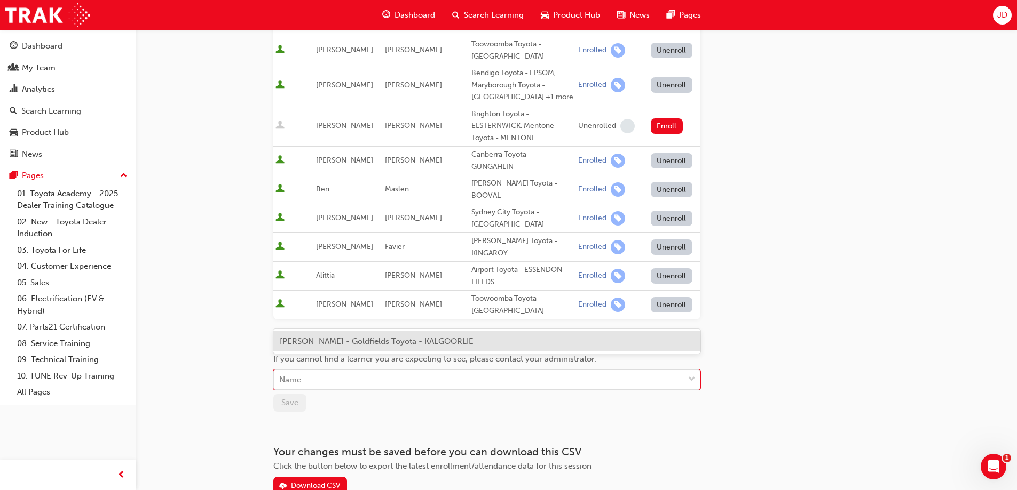
click at [361, 341] on span "[PERSON_NAME] - Goldfields Toyota - KALGOORLIE" at bounding box center [377, 342] width 194 height 10
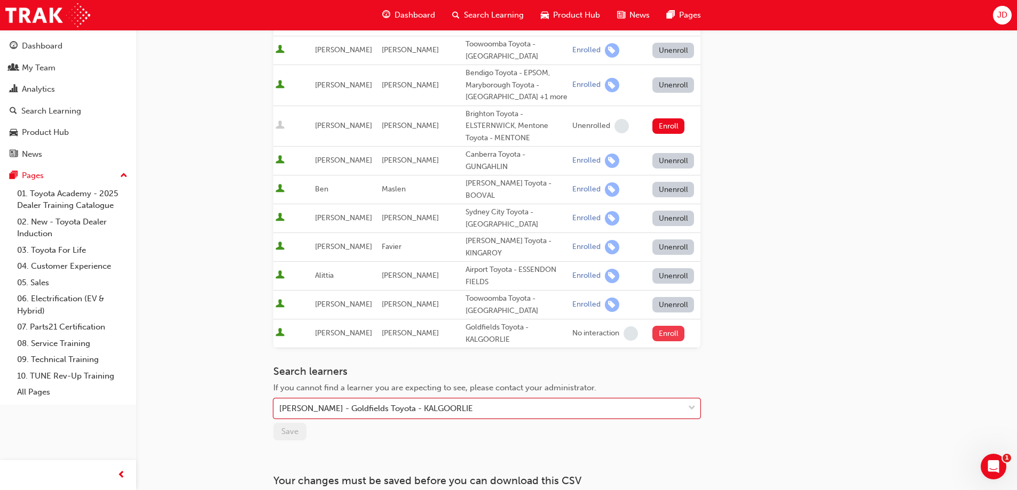
click at [662, 326] on button "Enroll" at bounding box center [668, 333] width 32 height 15
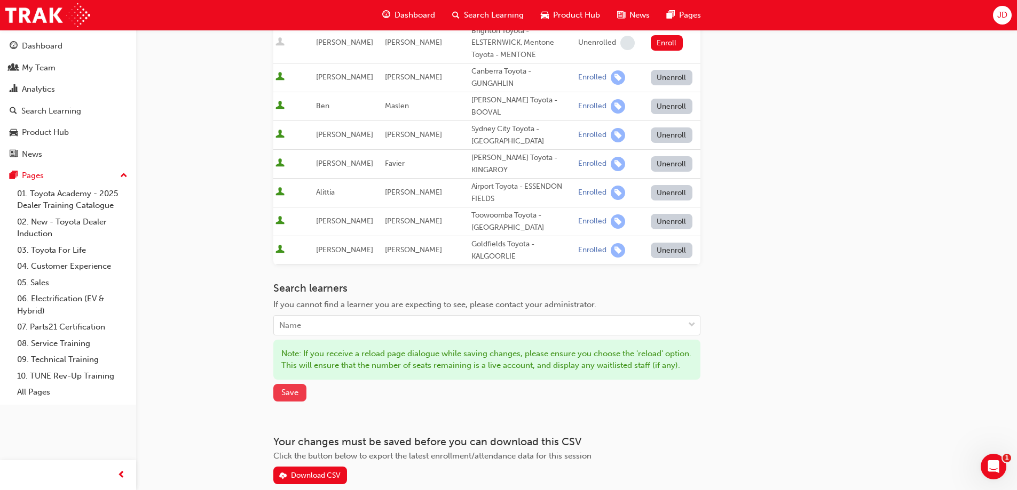
scroll to position [598, 0]
click at [288, 328] on div "Search learners If you cannot find a learner you are expecting to see, please c…" at bounding box center [486, 341] width 427 height 120
click at [285, 386] on span "Save" at bounding box center [289, 391] width 17 height 10
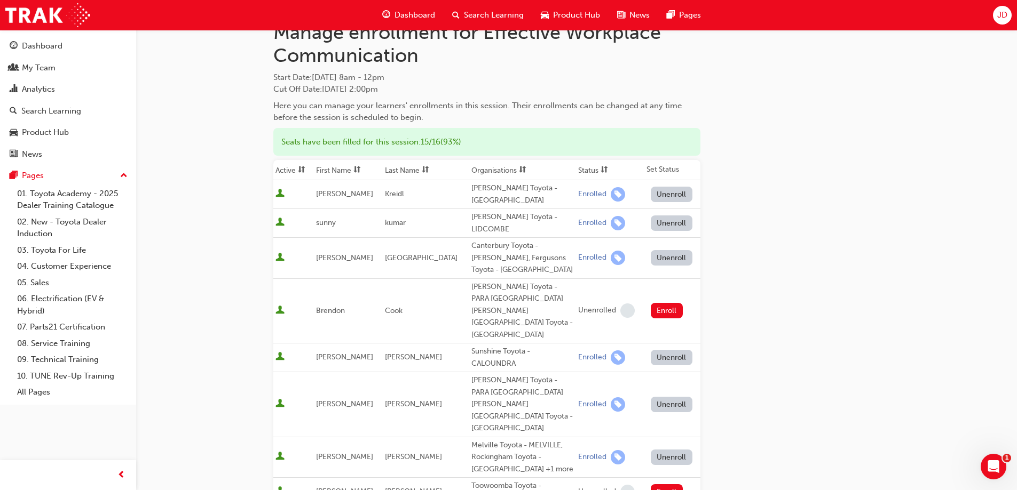
scroll to position [0, 0]
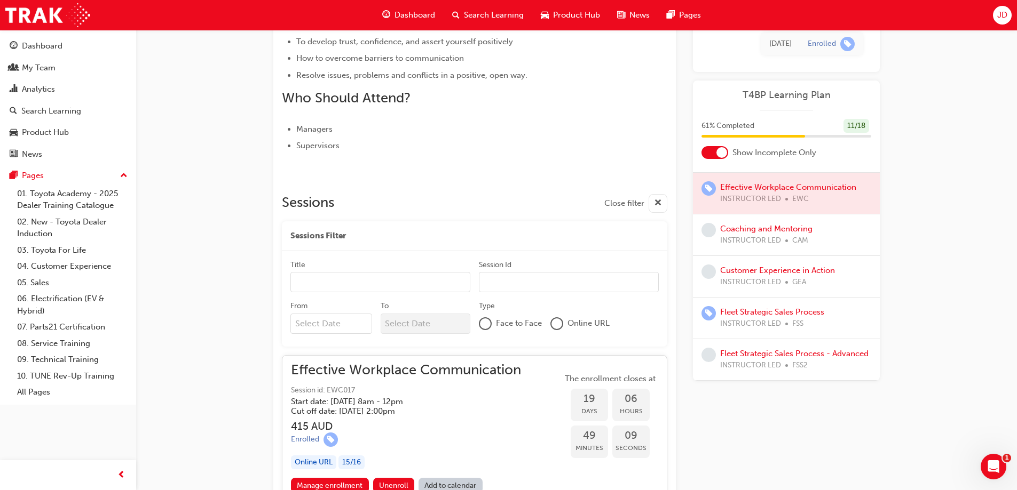
scroll to position [120, 0]
click at [735, 224] on link "Coaching and Mentoring" at bounding box center [766, 229] width 92 height 10
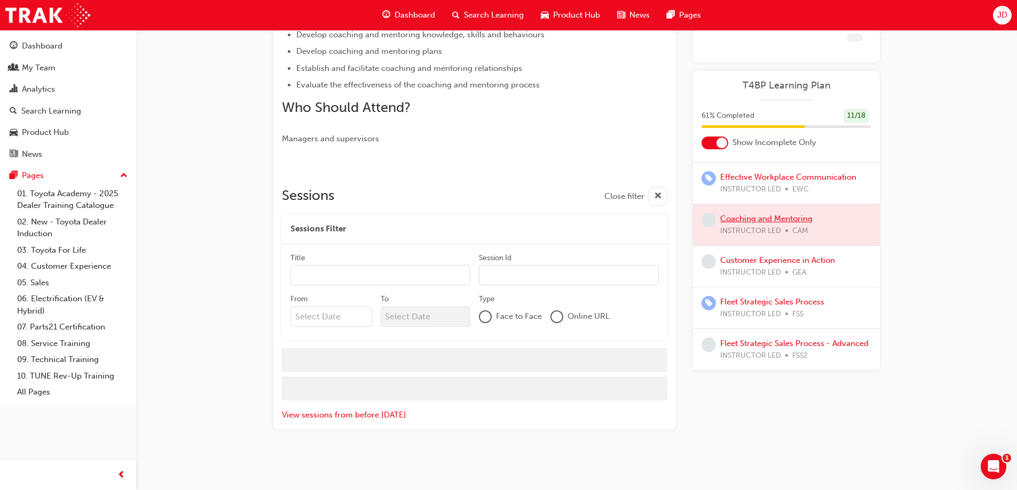
scroll to position [379, 0]
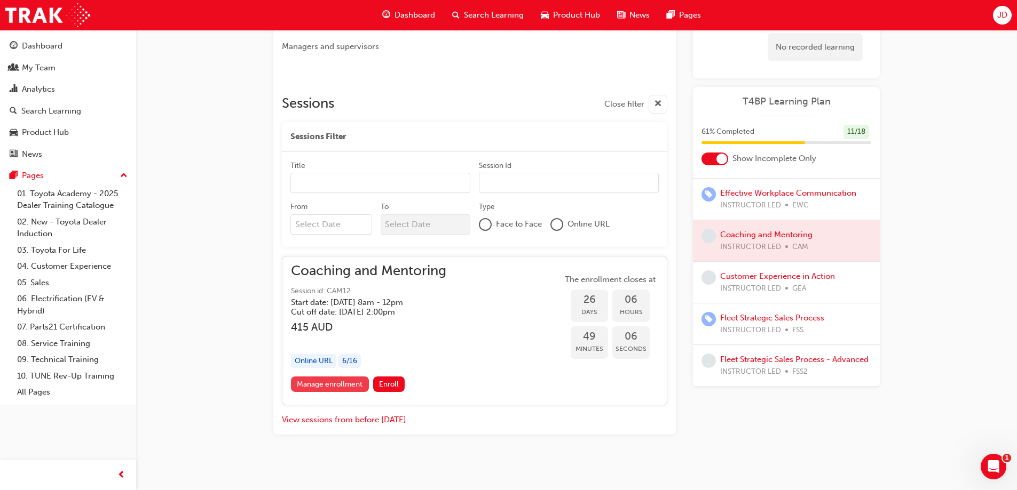
click at [344, 387] on link "Manage enrollment" at bounding box center [330, 384] width 78 height 15
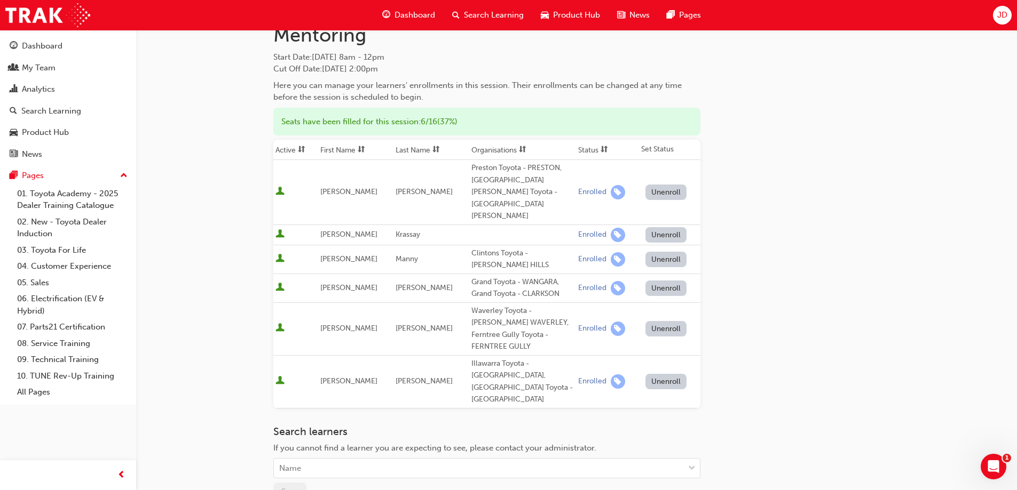
scroll to position [160, 0]
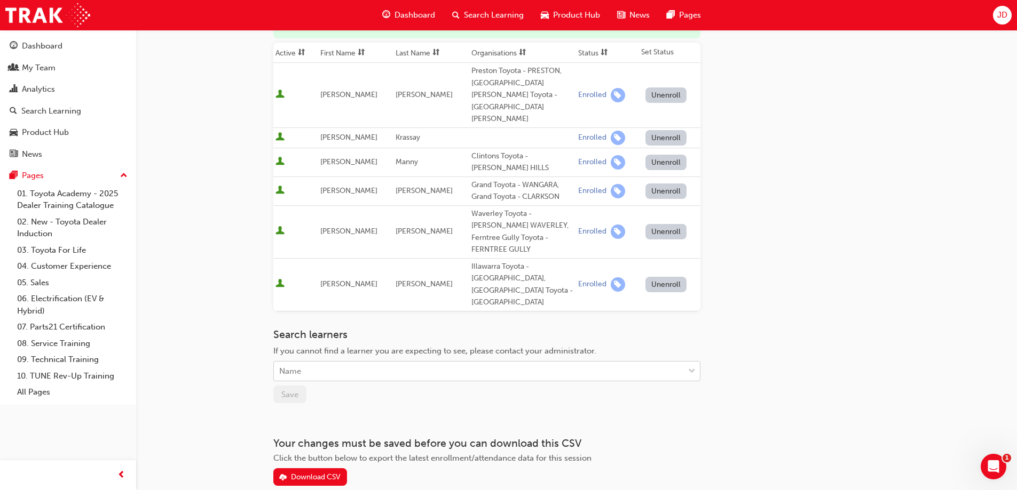
click at [296, 362] on div "Name" at bounding box center [479, 371] width 410 height 19
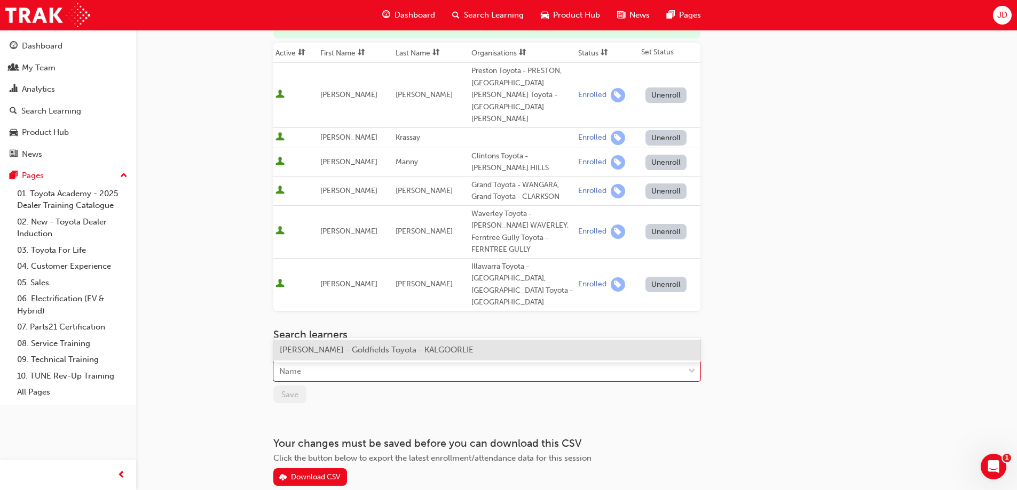
click at [329, 350] on span "[PERSON_NAME] - Goldfields Toyota - KALGOORLIE" at bounding box center [377, 350] width 194 height 10
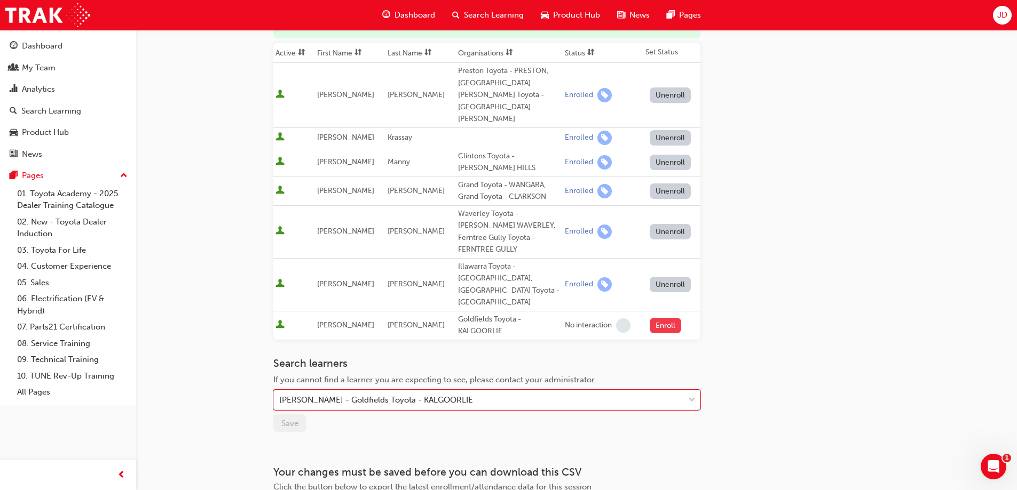
click at [665, 318] on button "Enroll" at bounding box center [666, 325] width 32 height 15
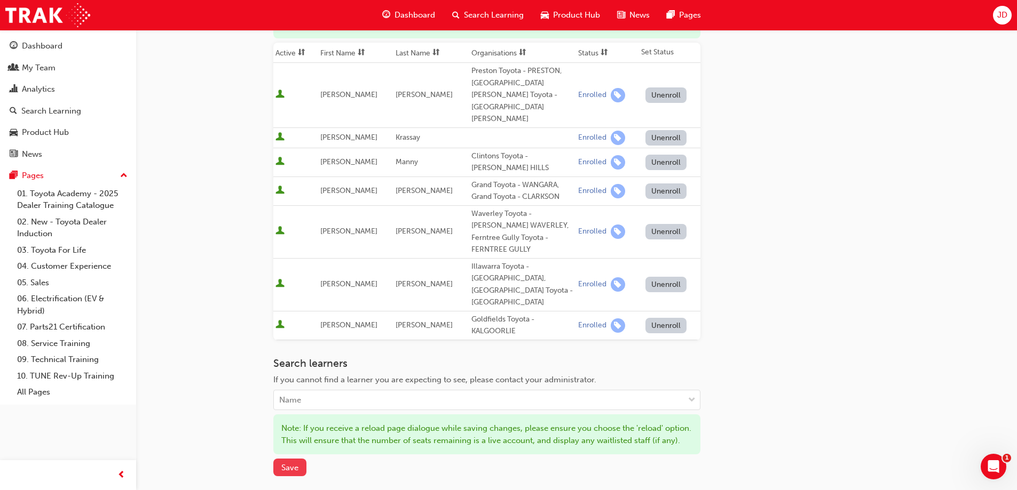
click at [287, 463] on span "Save" at bounding box center [289, 468] width 17 height 10
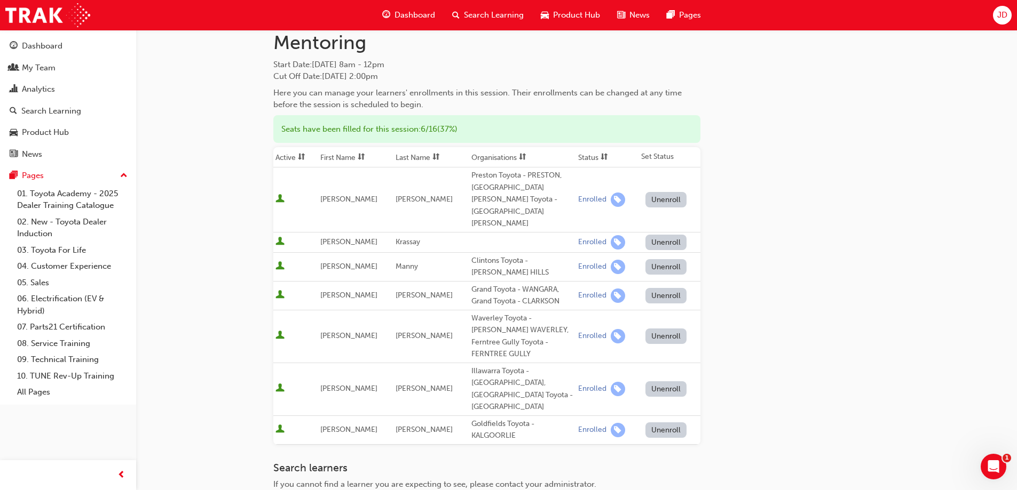
scroll to position [0, 0]
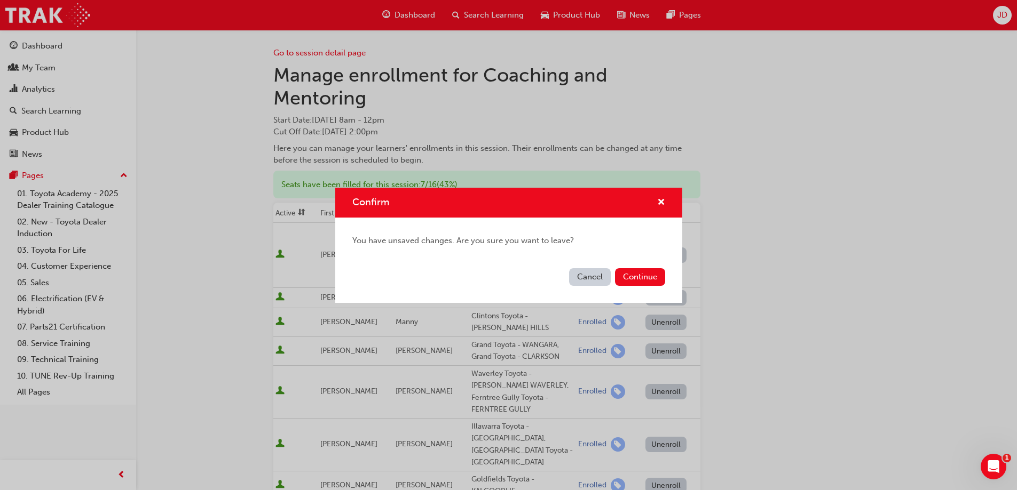
click at [597, 276] on button "Cancel" at bounding box center [590, 277] width 42 height 18
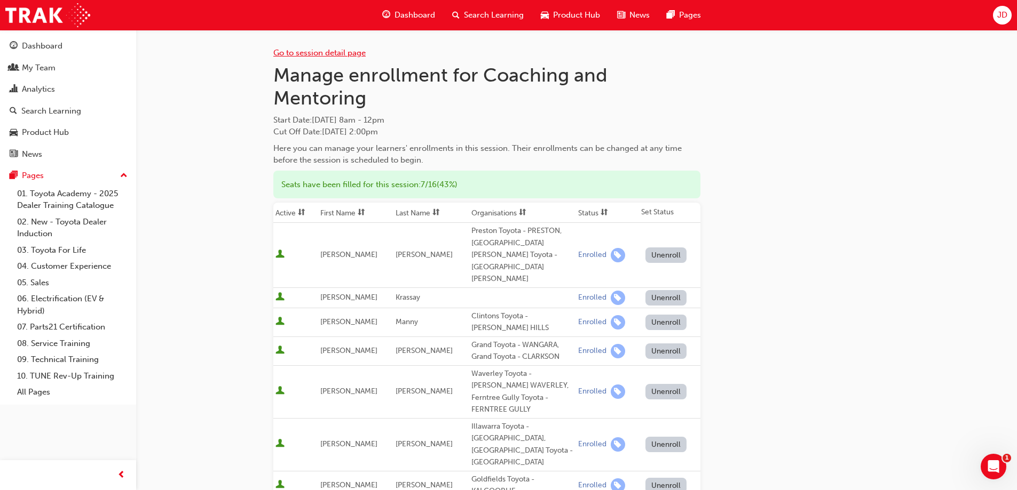
click at [291, 57] on link "Go to session detail page" at bounding box center [319, 53] width 92 height 10
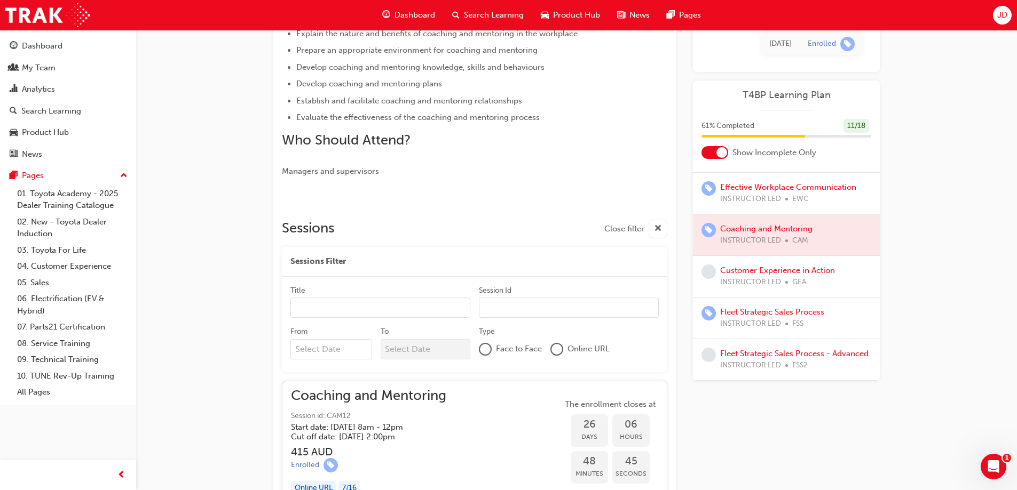
scroll to position [120, 0]
click at [759, 266] on link "Customer Experience in Action" at bounding box center [777, 271] width 115 height 10
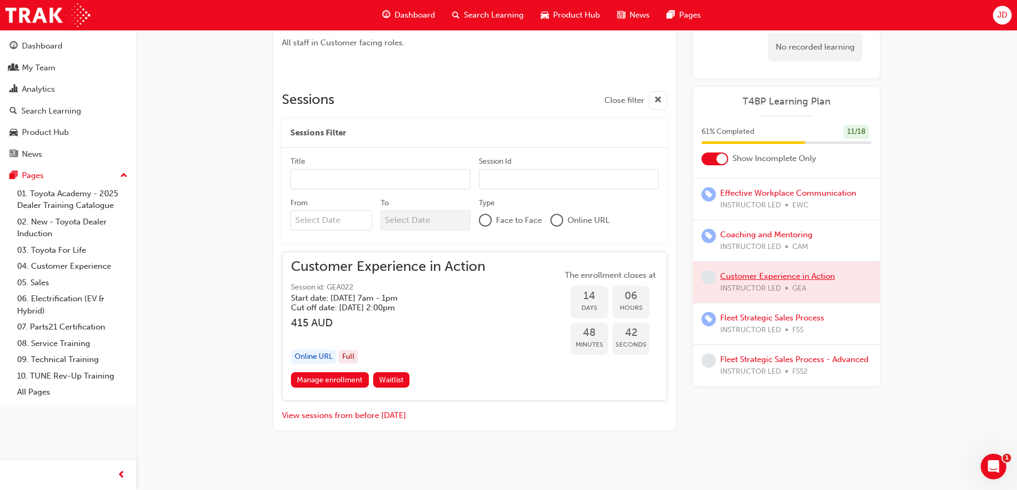
scroll to position [585, 0]
click at [769, 355] on link "Fleet Strategic Sales Process - Advanced" at bounding box center [794, 360] width 148 height 10
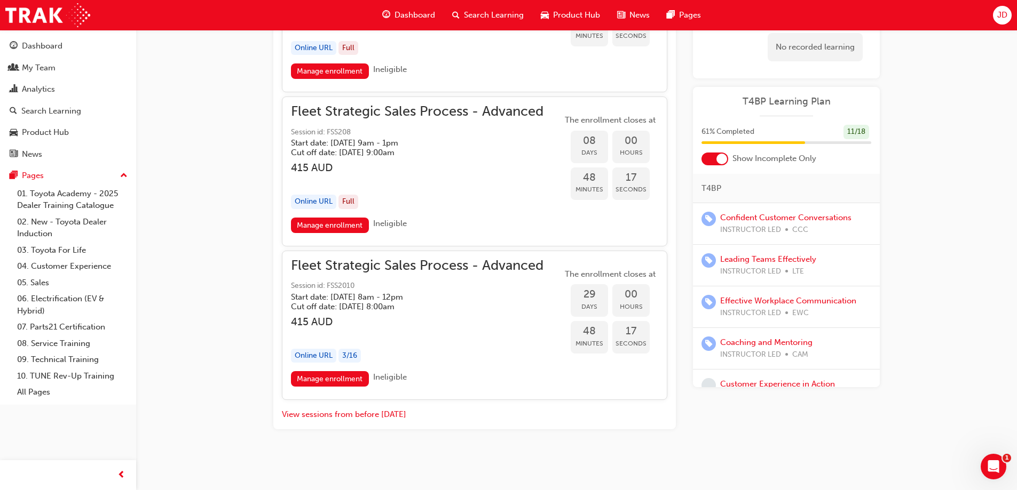
scroll to position [107, 0]
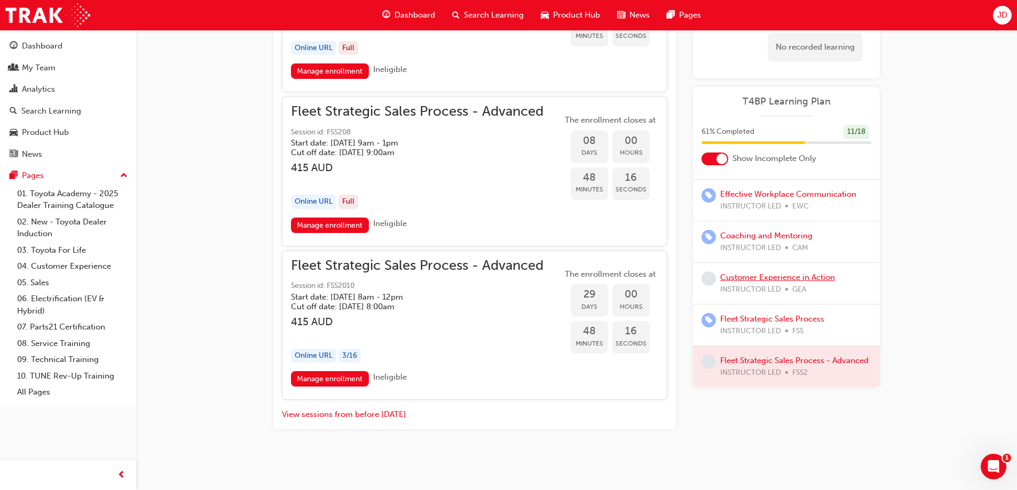
click at [771, 276] on link "Customer Experience in Action" at bounding box center [777, 278] width 115 height 10
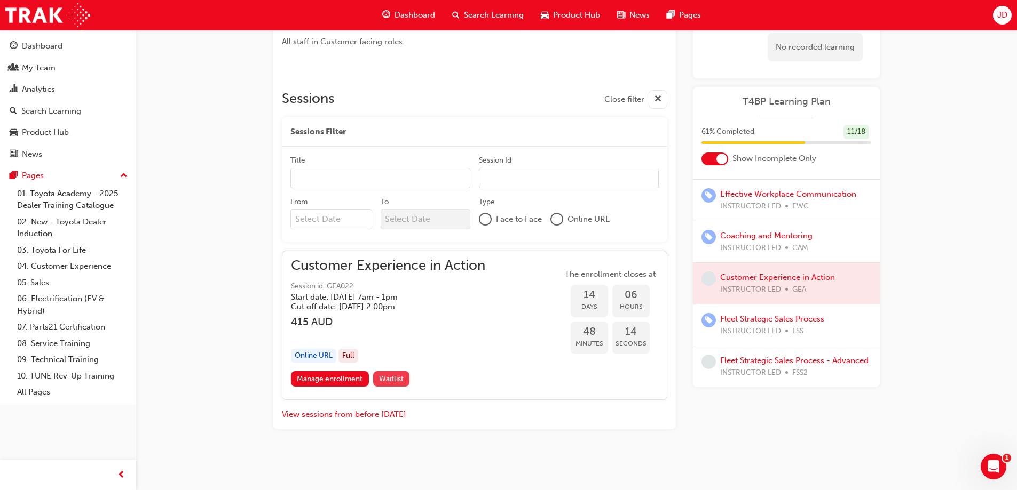
click at [400, 378] on span "Waitlist" at bounding box center [391, 379] width 25 height 9
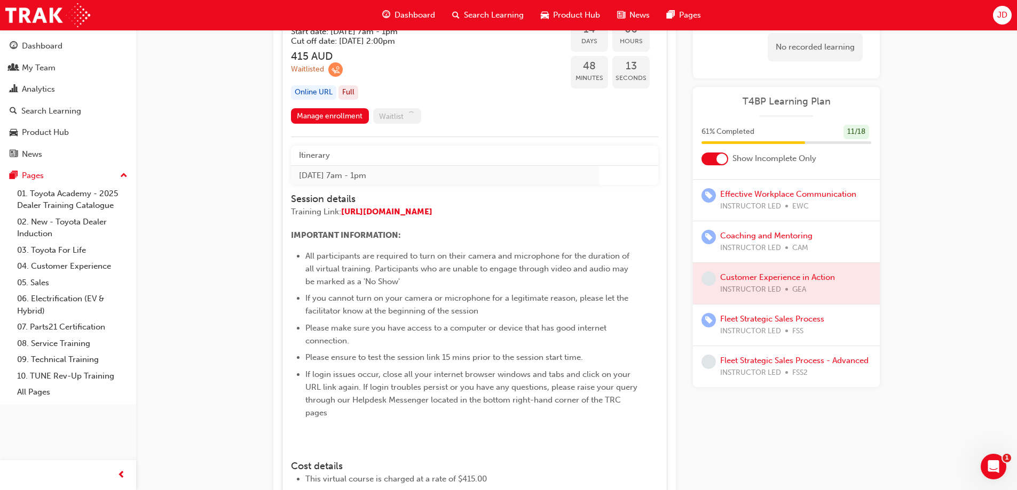
scroll to position [852, 0]
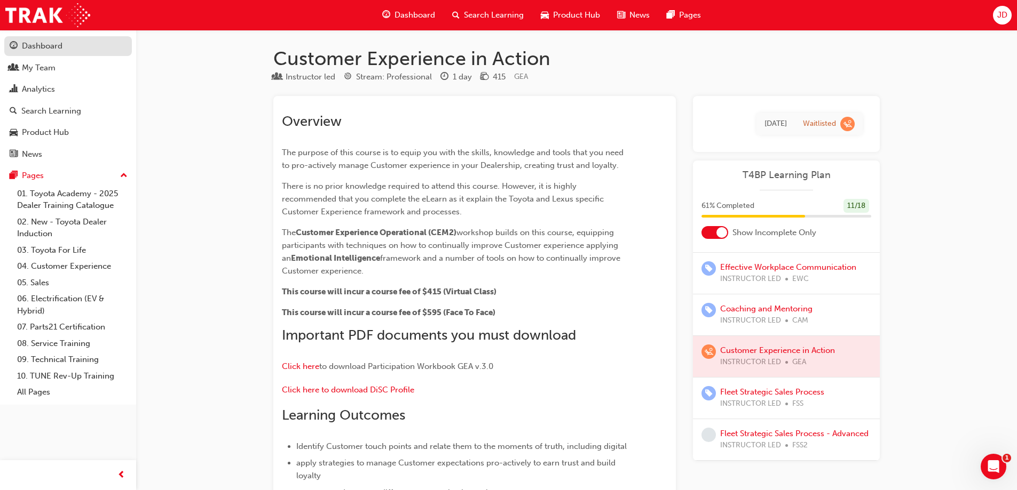
click at [58, 44] on div "Dashboard" at bounding box center [42, 46] width 41 height 12
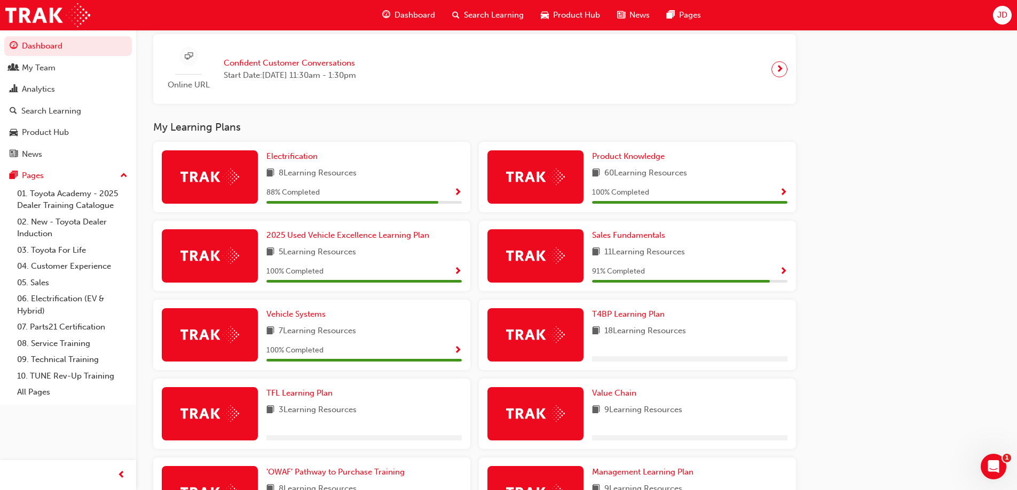
scroll to position [534, 0]
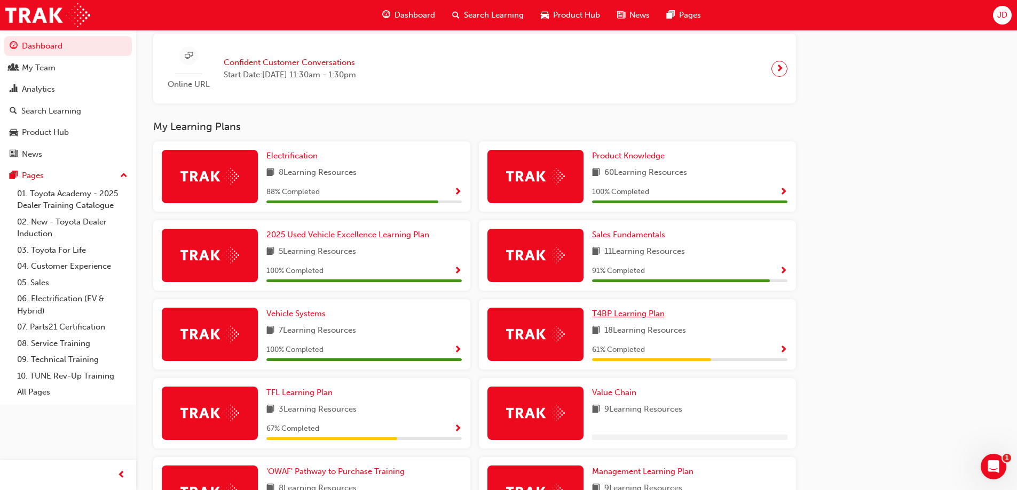
click at [630, 314] on span "T4BP Learning Plan" at bounding box center [628, 314] width 73 height 10
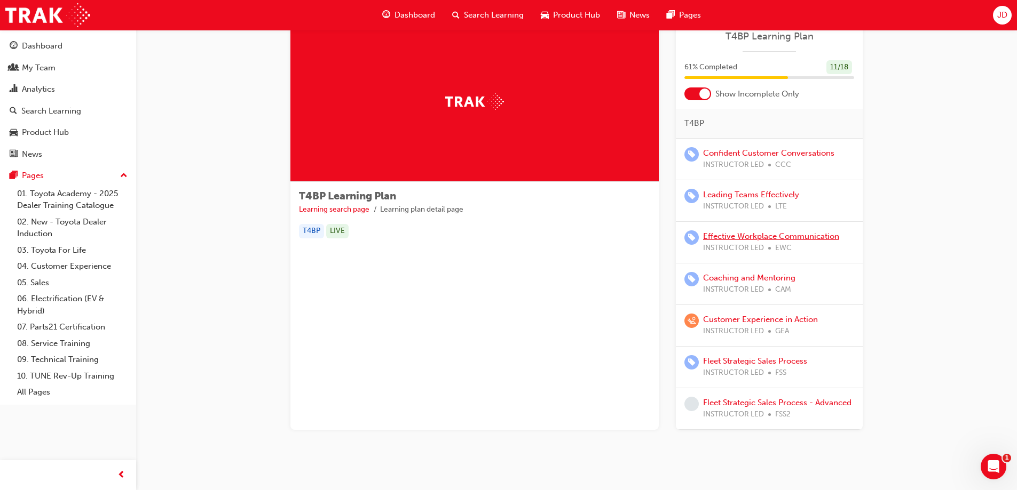
scroll to position [51, 0]
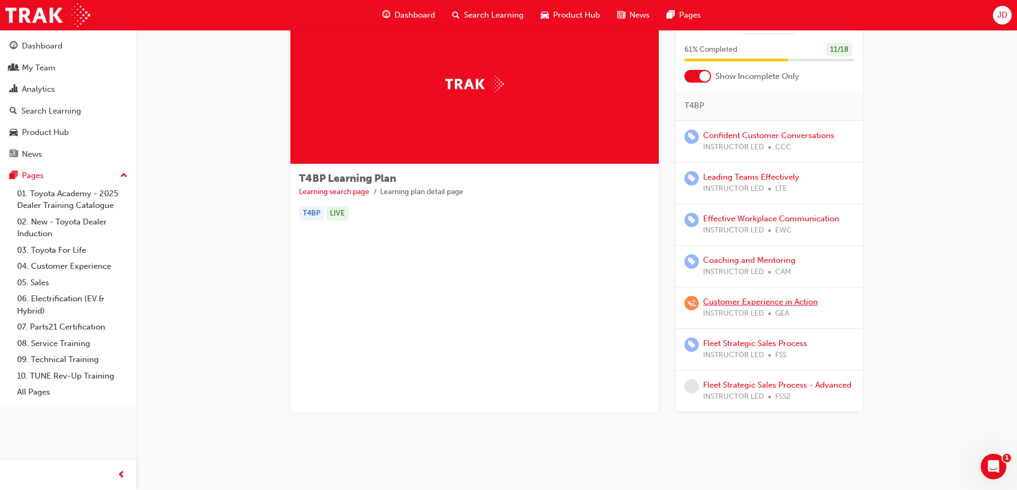
click at [755, 303] on link "Customer Experience in Action" at bounding box center [760, 302] width 115 height 10
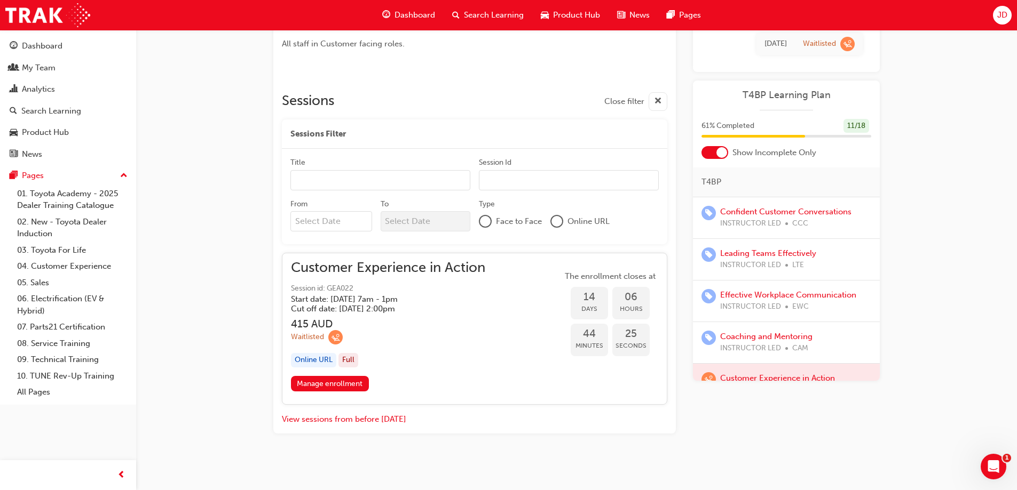
scroll to position [588, 0]
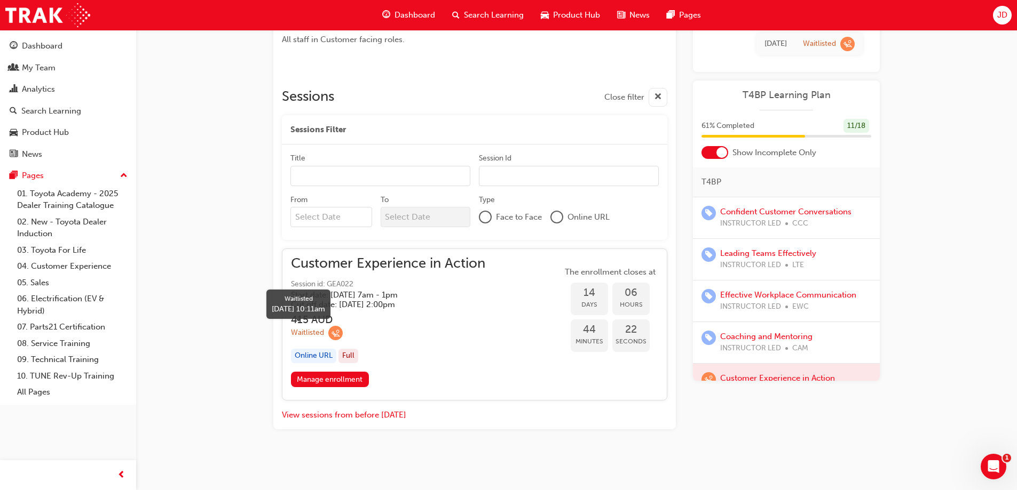
click at [336, 333] on span "learningRecordVerb_WAITLIST-icon" at bounding box center [335, 333] width 14 height 14
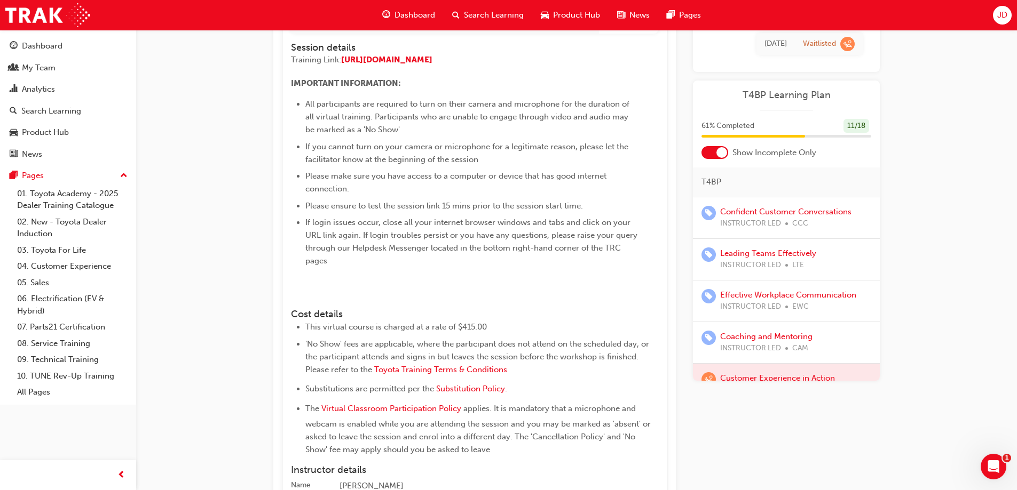
scroll to position [716, 0]
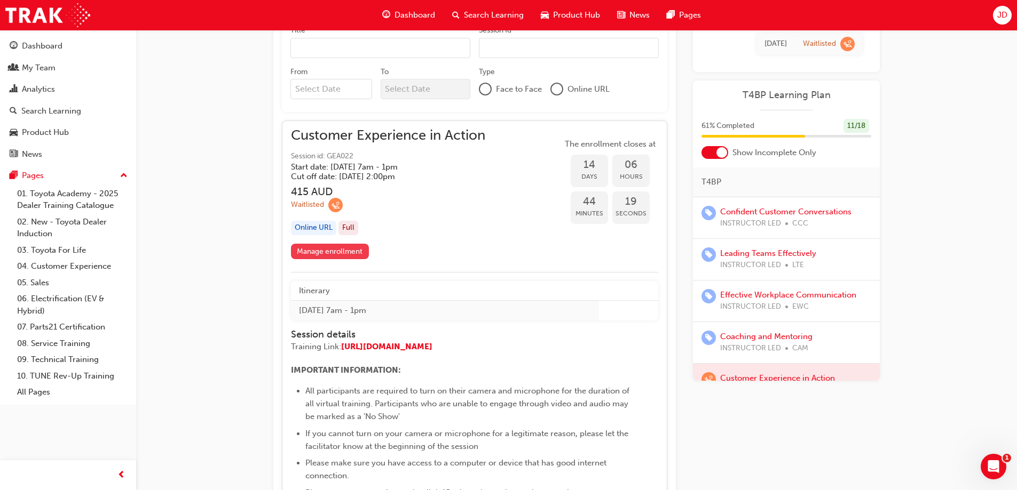
click at [337, 252] on link "Manage enrollment" at bounding box center [330, 251] width 78 height 15
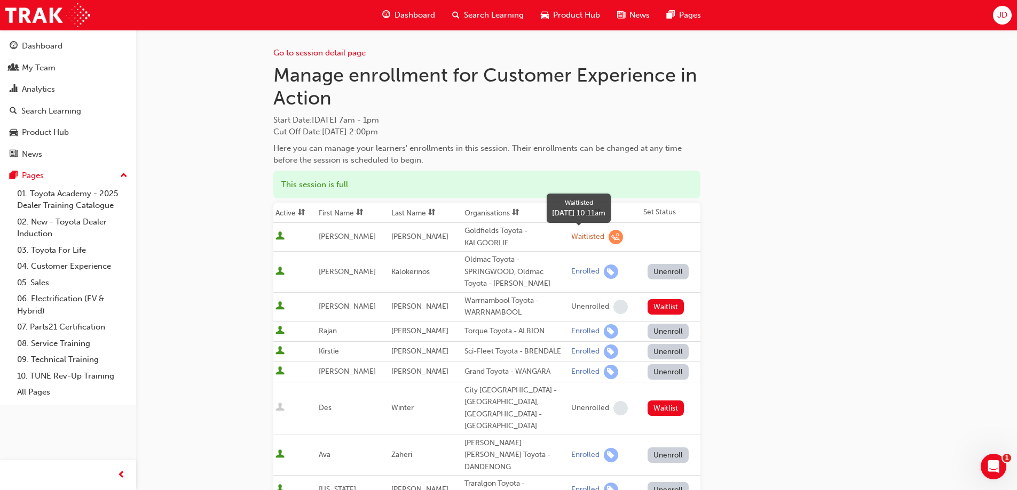
click at [590, 235] on div "Waitlisted" at bounding box center [587, 237] width 33 height 10
click at [611, 237] on span "learningRecordVerb_WAITLIST-icon" at bounding box center [615, 237] width 14 height 14
click at [608, 237] on span "learningRecordVerb_WAITLIST-icon" at bounding box center [615, 237] width 14 height 14
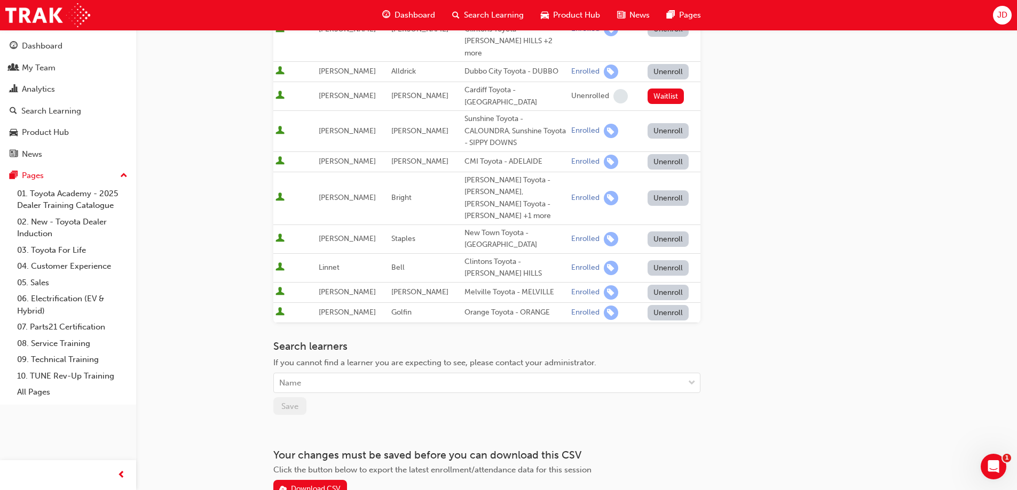
scroll to position [122, 0]
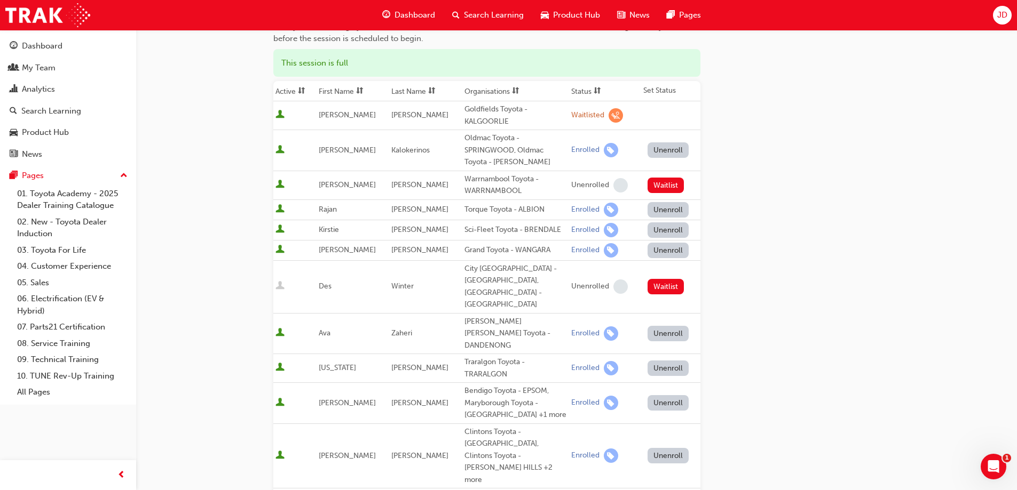
click at [333, 116] on span "[PERSON_NAME]" at bounding box center [347, 114] width 57 height 9
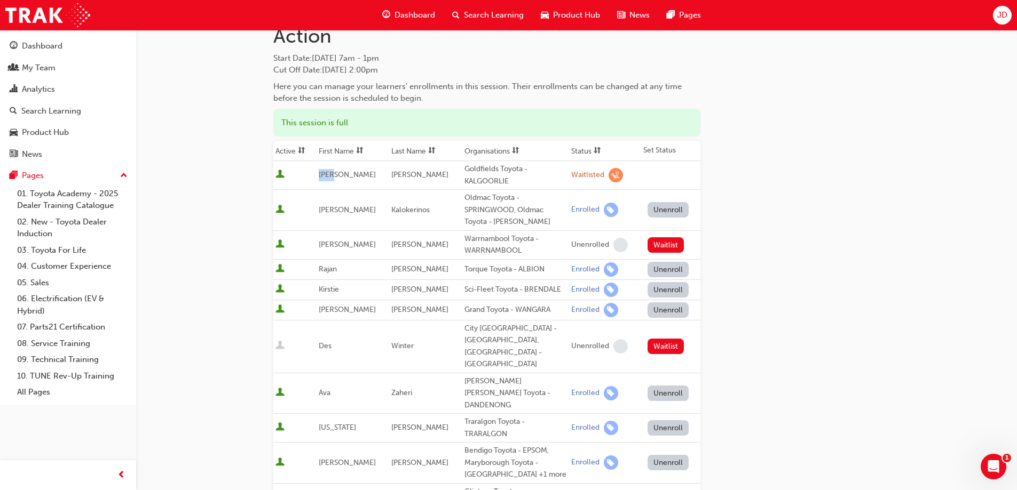
scroll to position [0, 0]
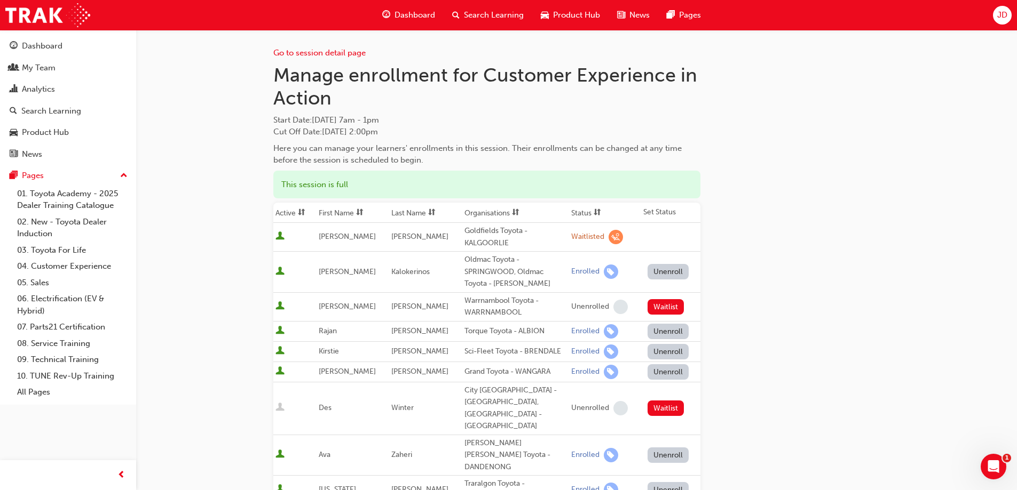
click at [351, 107] on h1 "Manage enrollment for Customer Experience in Action" at bounding box center [486, 87] width 427 height 46
click at [327, 48] on link "Go to session detail page" at bounding box center [319, 53] width 92 height 10
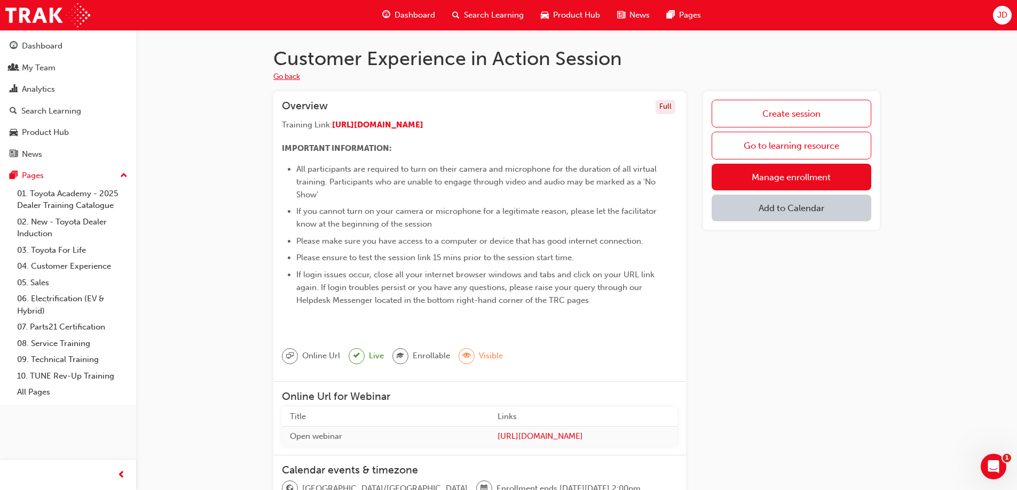
click at [291, 75] on button "Go back" at bounding box center [286, 77] width 27 height 12
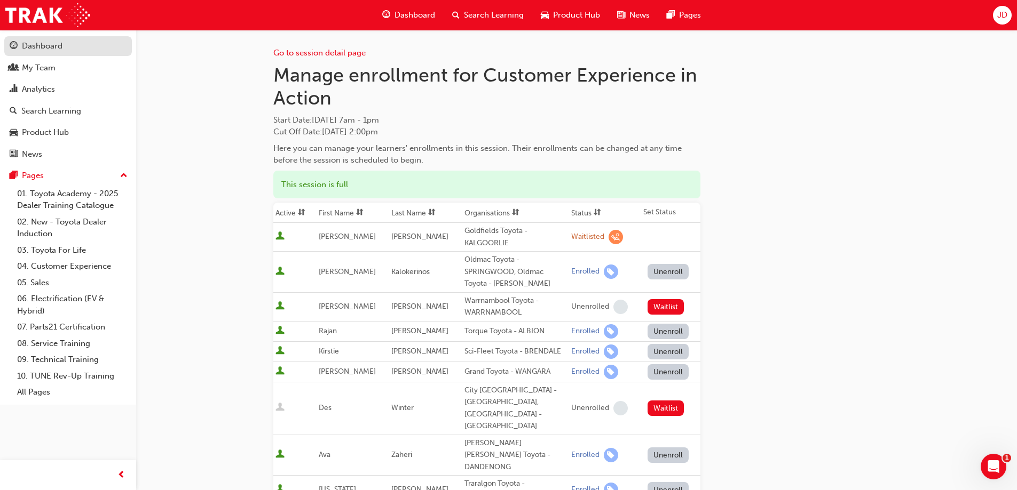
click at [45, 47] on div "Dashboard" at bounding box center [42, 46] width 41 height 12
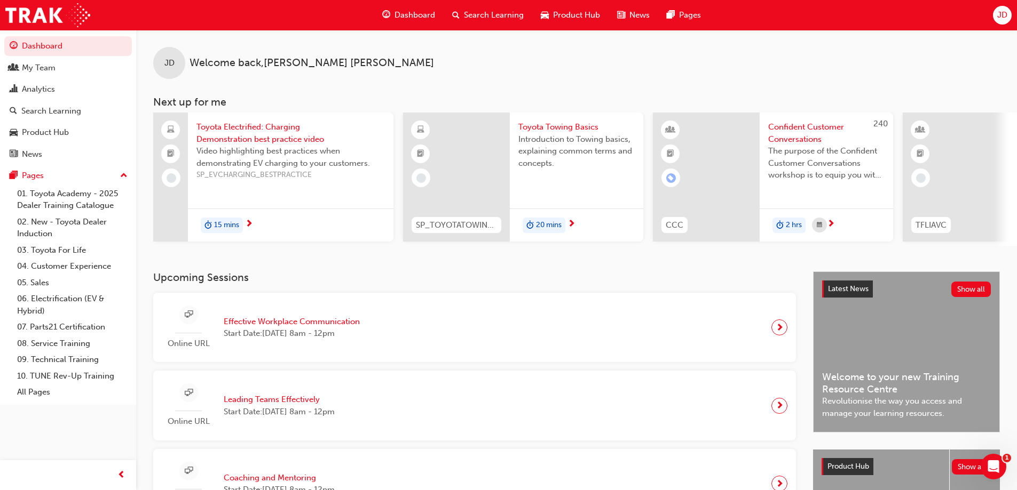
click at [490, 15] on span "Search Learning" at bounding box center [494, 15] width 60 height 12
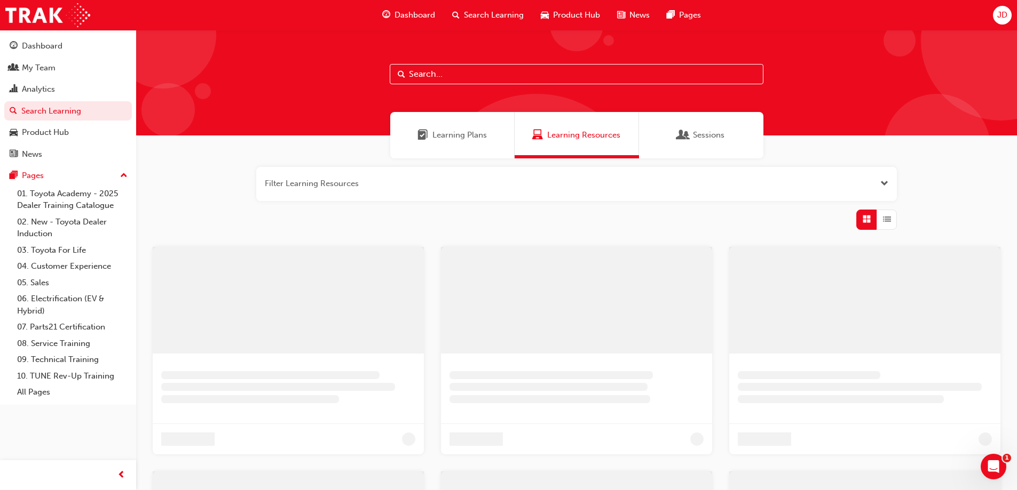
click at [418, 69] on input "text" at bounding box center [577, 74] width 374 height 20
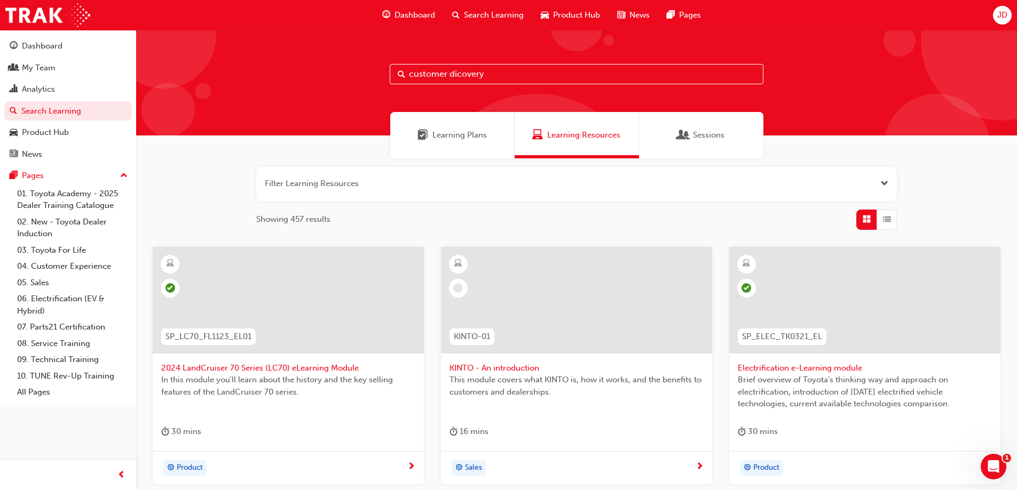
type input "customer dicovery"
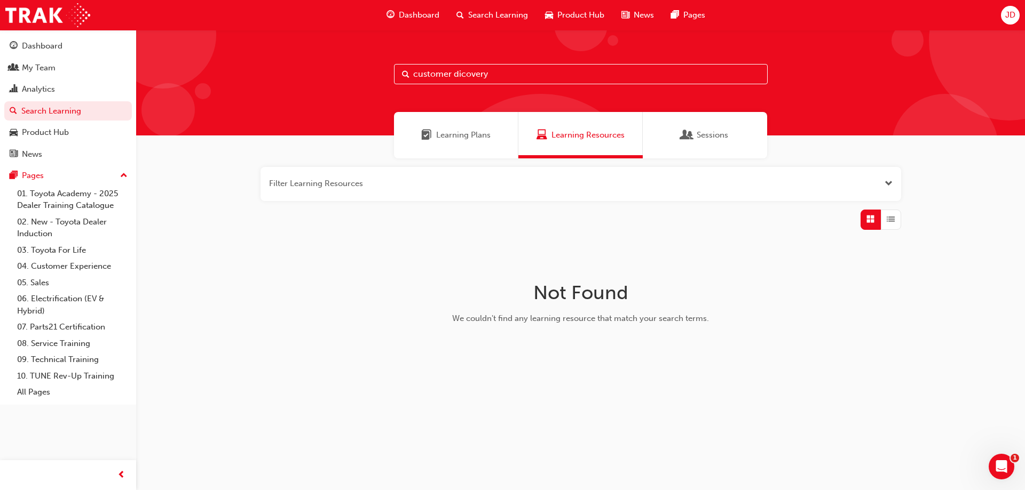
drag, startPoint x: 516, startPoint y: 79, endPoint x: 357, endPoint y: 77, distance: 159.1
click at [357, 77] on div "customer dicovery" at bounding box center [580, 83] width 889 height 106
